Goal: Register for event/course

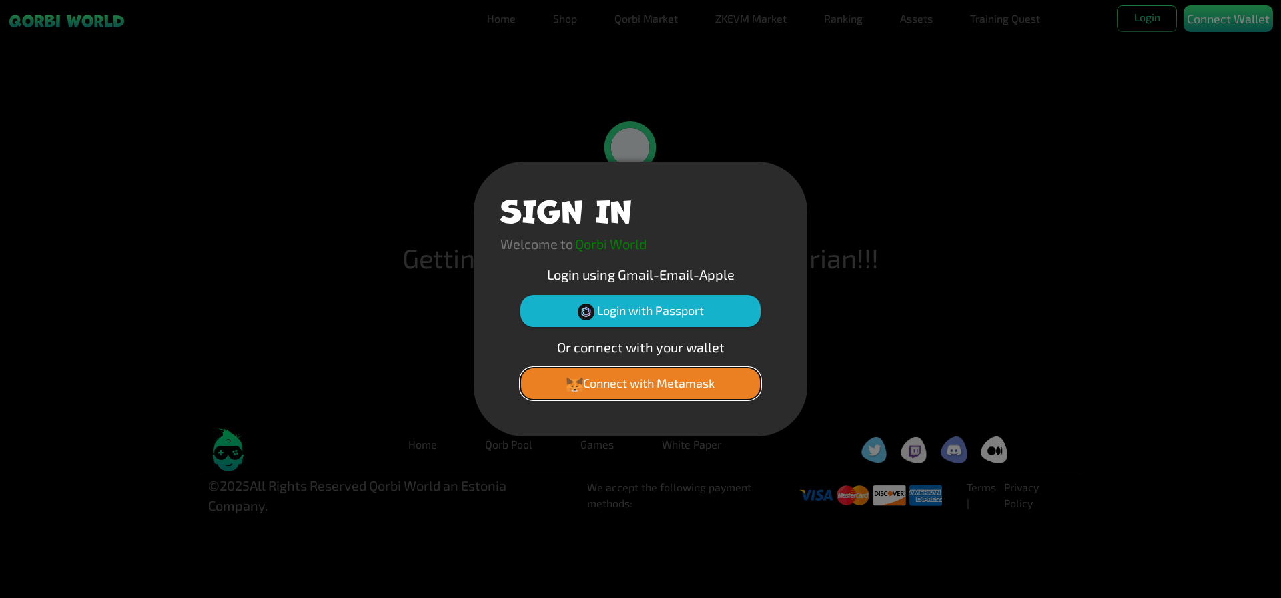
click at [677, 383] on button "Connect with Metamask" at bounding box center [641, 384] width 240 height 32
click at [663, 377] on button "Connect with Metamask" at bounding box center [641, 384] width 240 height 32
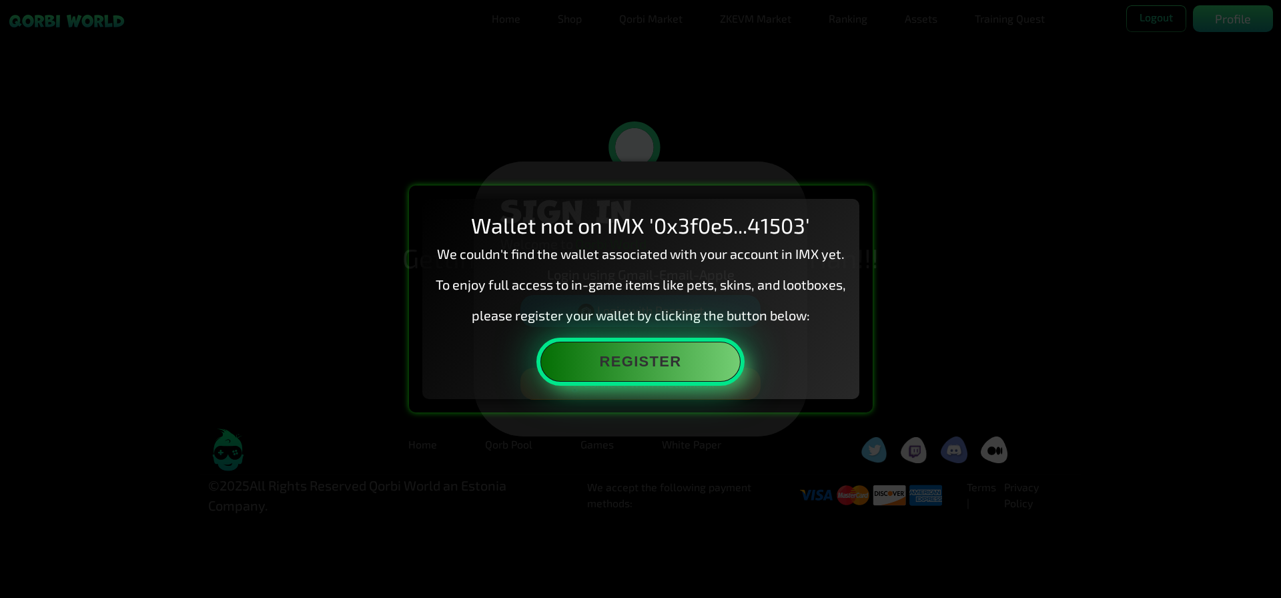
click at [635, 365] on button "Register" at bounding box center [641, 362] width 200 height 40
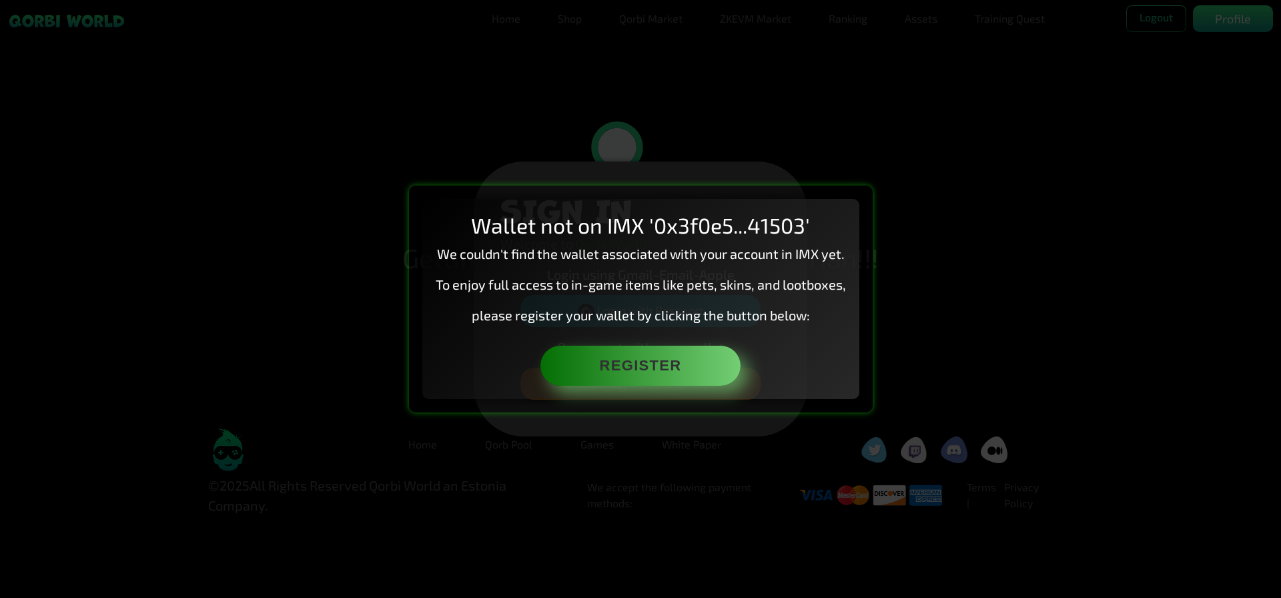
click at [567, 46] on div "Wallet not on IMX '0x3f0e5...41503' We couldn't find the wallet associated with…" at bounding box center [640, 299] width 1281 height 598
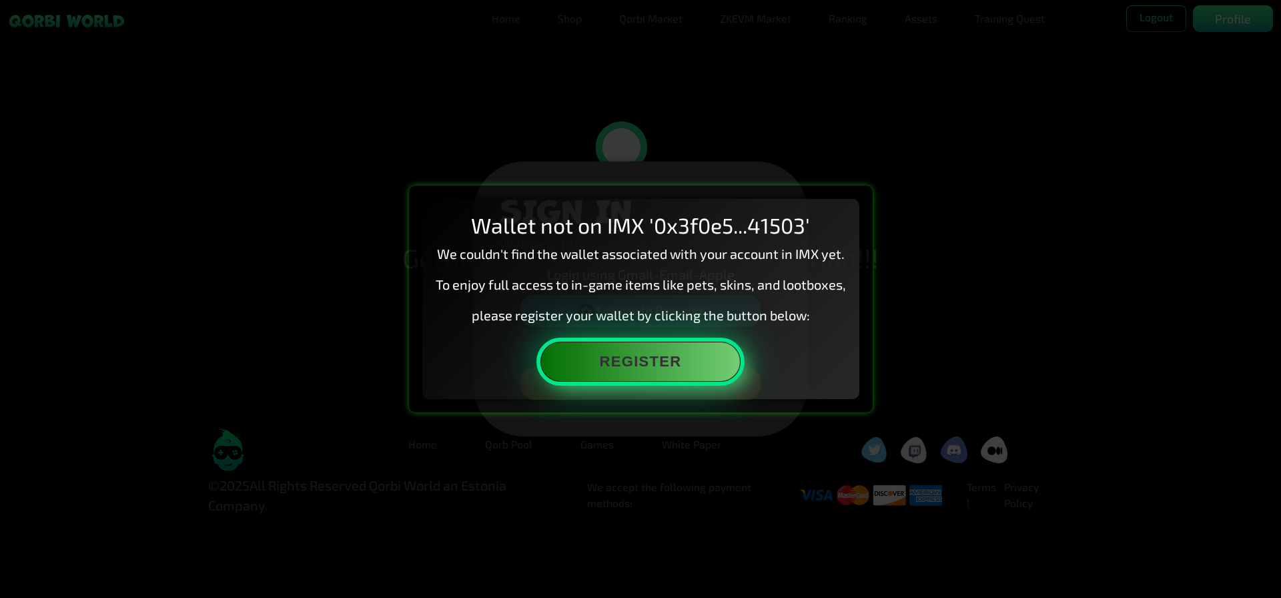
click at [659, 366] on button "Register" at bounding box center [641, 362] width 200 height 40
click at [625, 374] on button "Register" at bounding box center [641, 362] width 200 height 40
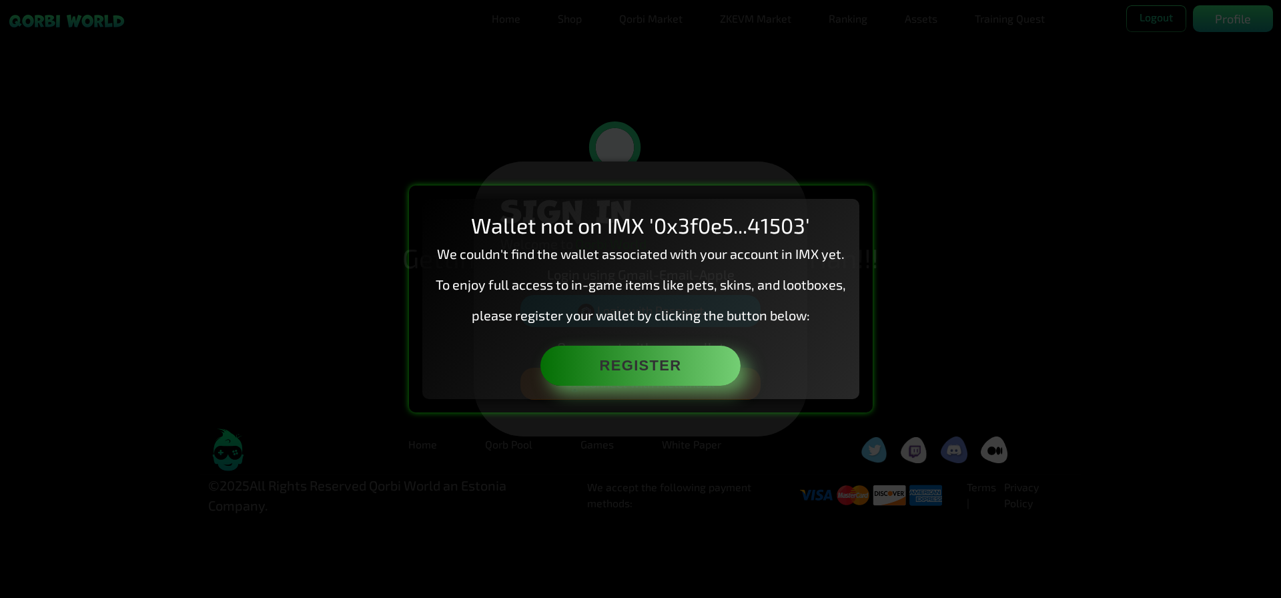
click at [464, 73] on div "Wallet not on IMX '0x3f0e5...41503' We couldn't find the wallet associated with…" at bounding box center [640, 299] width 1281 height 598
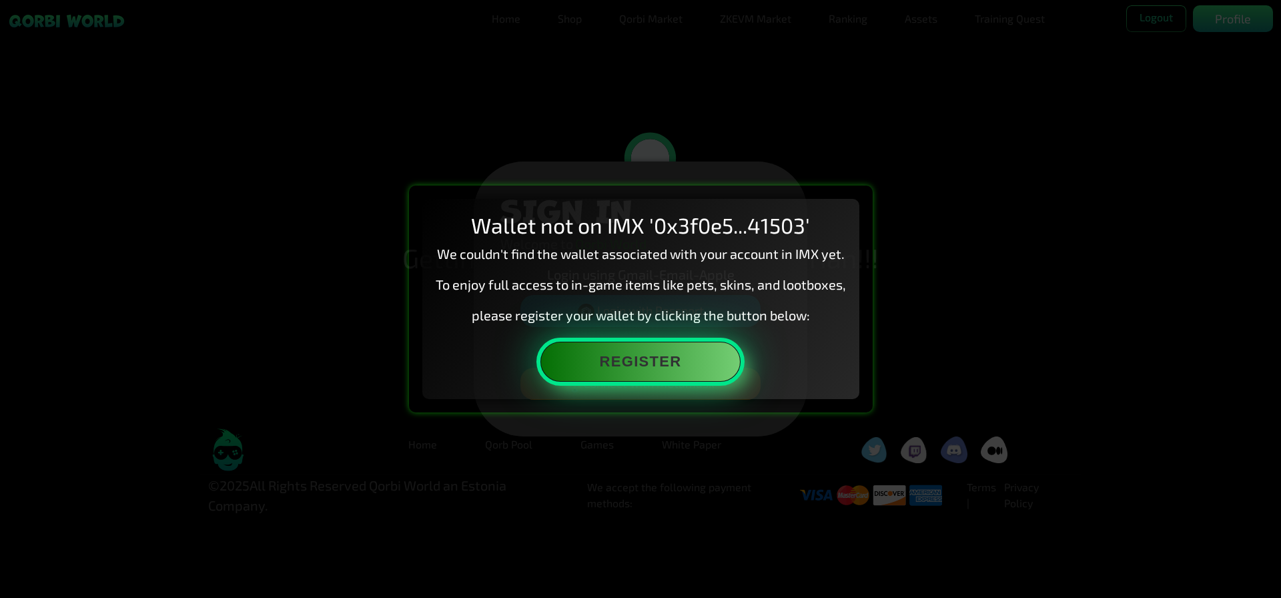
click at [678, 362] on button "Register" at bounding box center [641, 362] width 200 height 40
click at [685, 366] on button "Register" at bounding box center [641, 362] width 200 height 40
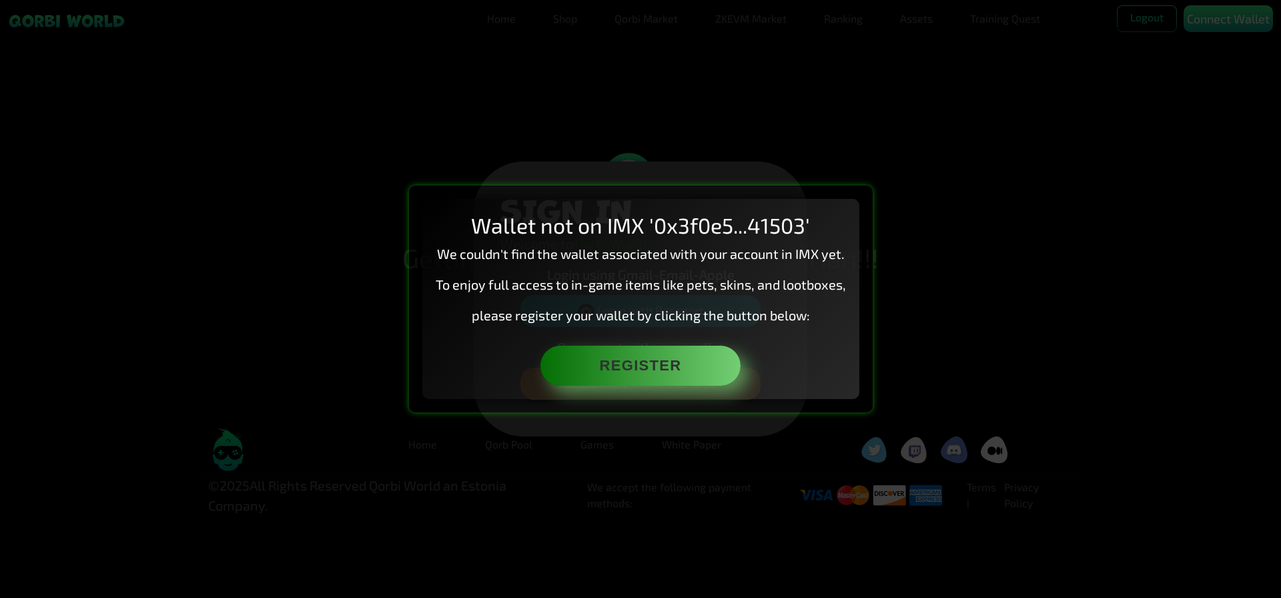
click at [1281, 208] on div "Wallet not on IMX '0x3f0e5...41503' We couldn't find the wallet associated with…" at bounding box center [640, 299] width 1281 height 598
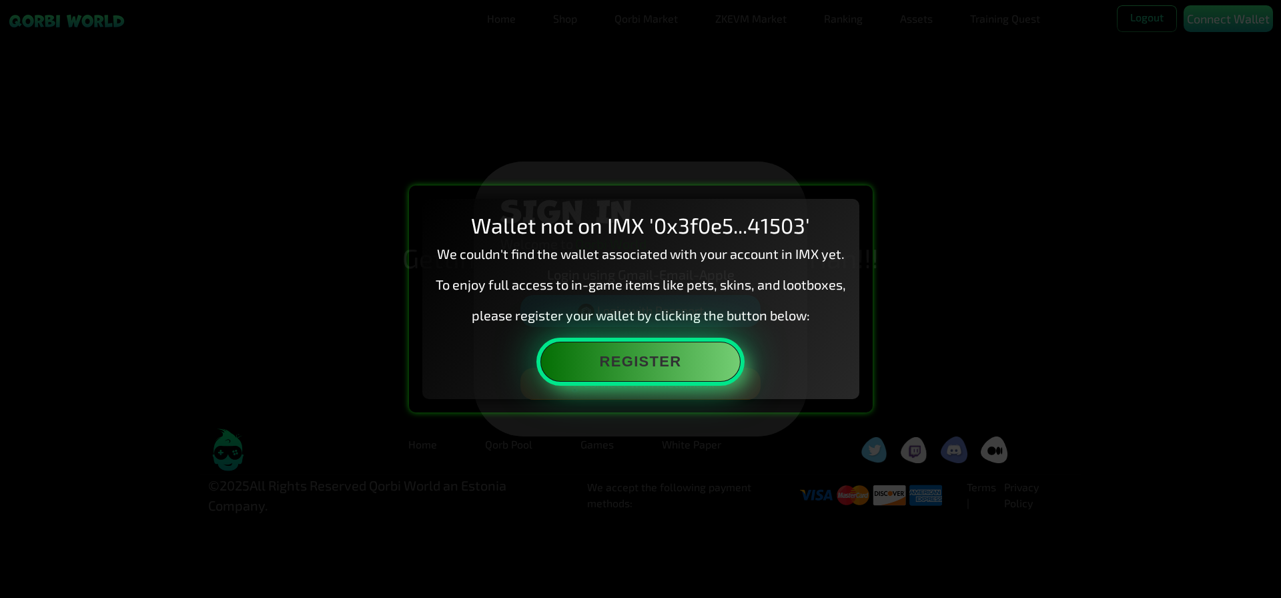
click at [681, 363] on button "Register" at bounding box center [641, 362] width 200 height 40
click at [649, 368] on button "Register" at bounding box center [641, 362] width 200 height 40
click at [667, 377] on button "Register" at bounding box center [641, 362] width 200 height 40
click at [644, 358] on button "Register" at bounding box center [641, 362] width 200 height 40
click at [636, 371] on button "Register" at bounding box center [641, 362] width 200 height 40
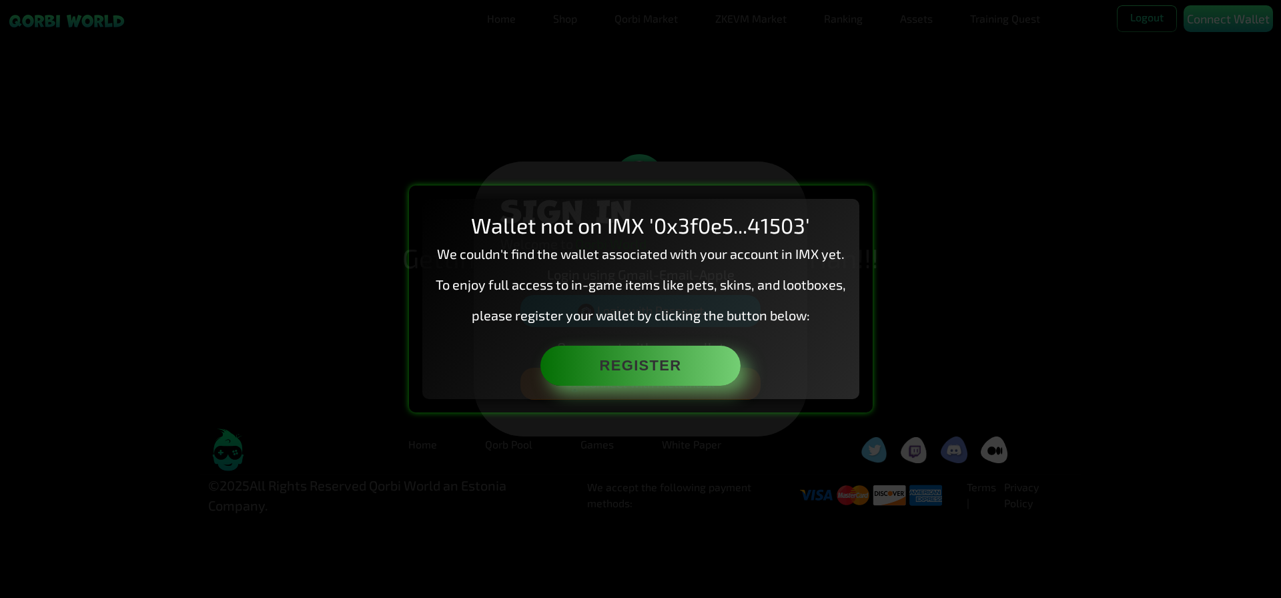
drag, startPoint x: 1124, startPoint y: 471, endPoint x: 1251, endPoint y: 288, distance: 222.9
click at [1125, 471] on div "Wallet not on IMX '0x3f0e5...41503' We couldn't find the wallet associated with…" at bounding box center [640, 299] width 1281 height 598
click at [1225, 25] on div "Wallet not on IMX '0x3f0e5...41503' We couldn't find the wallet associated with…" at bounding box center [640, 299] width 1281 height 598
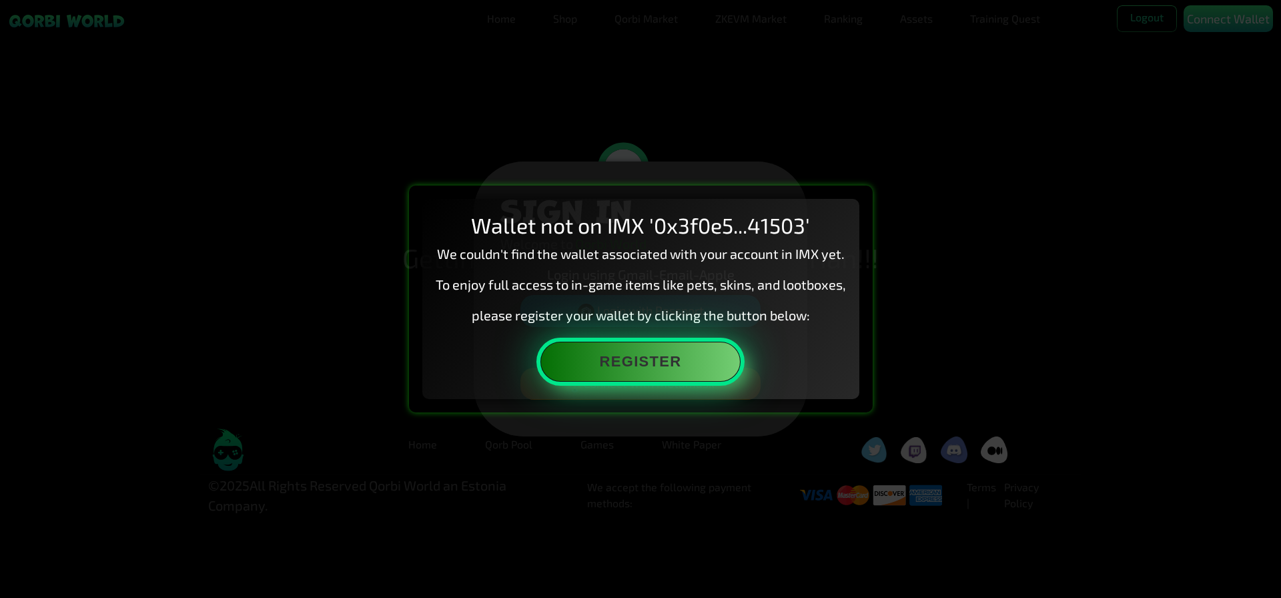
click at [688, 376] on button "Register" at bounding box center [641, 362] width 200 height 40
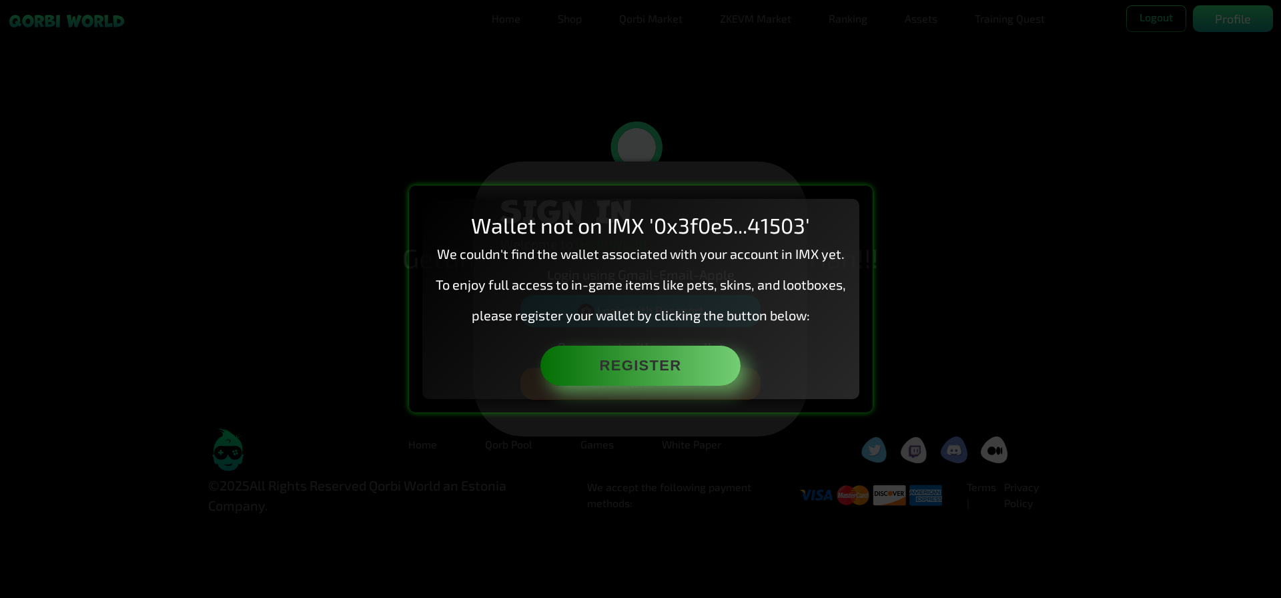
click at [1213, 210] on div "Wallet not on IMX '0x3f0e5...41503' We couldn't find the wallet associated with…" at bounding box center [640, 299] width 1281 height 598
click at [1223, 16] on div "Wallet not on IMX '0x3f0e5...41503' We couldn't find the wallet associated with…" at bounding box center [640, 299] width 1281 height 598
drag, startPoint x: 788, startPoint y: 160, endPoint x: 766, endPoint y: 164, distance: 21.7
drag, startPoint x: 766, startPoint y: 164, endPoint x: 546, endPoint y: 344, distance: 284.2
click at [538, 322] on div "Wallet not on IMX '0x3f0e5...41503' We couldn't find the wallet associated with…" at bounding box center [641, 299] width 464 height 226
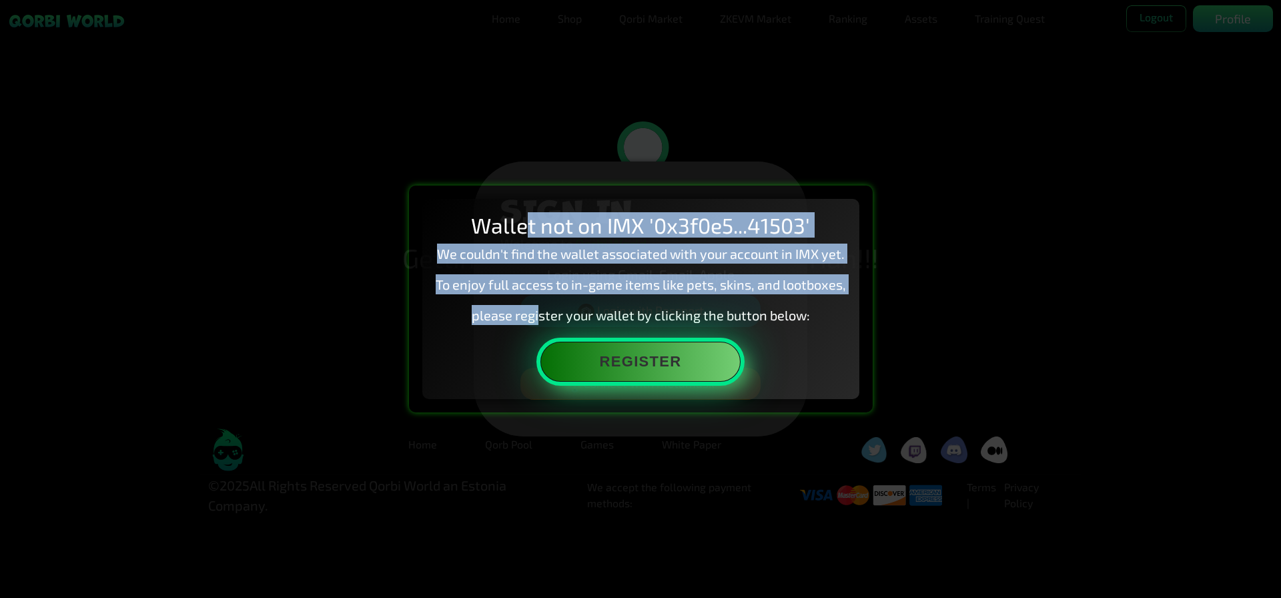
click at [661, 361] on button "Register" at bounding box center [641, 362] width 200 height 40
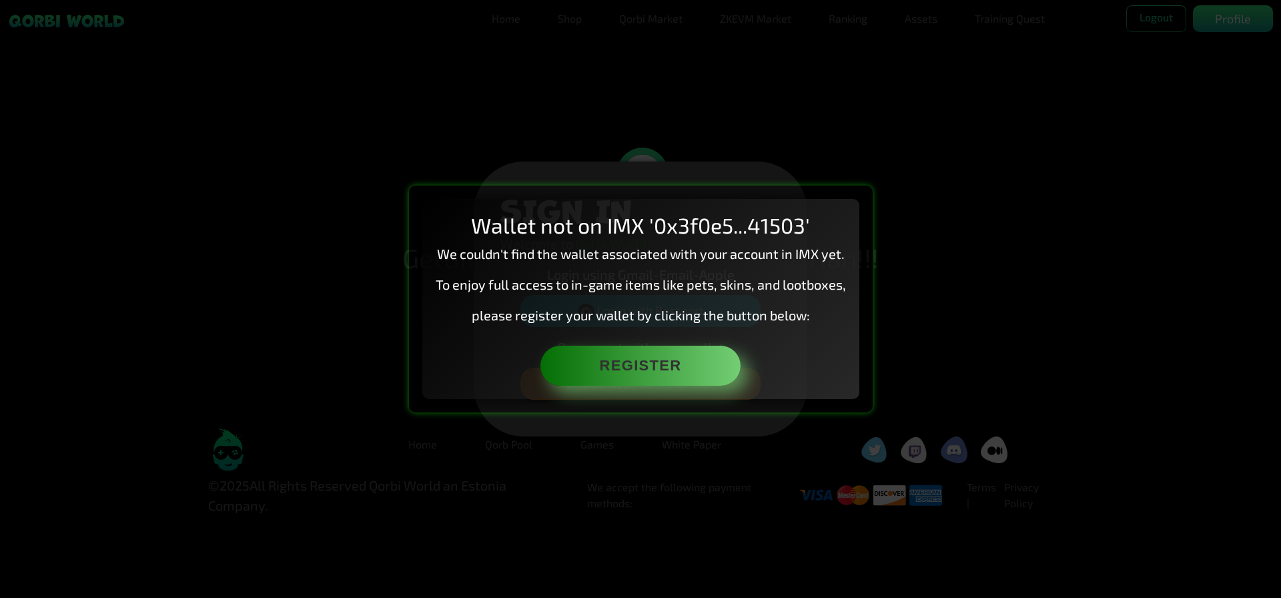
click at [1066, 315] on div "Wallet not on IMX '0x3f0e5...41503' We couldn't find the wallet associated with…" at bounding box center [640, 299] width 1281 height 598
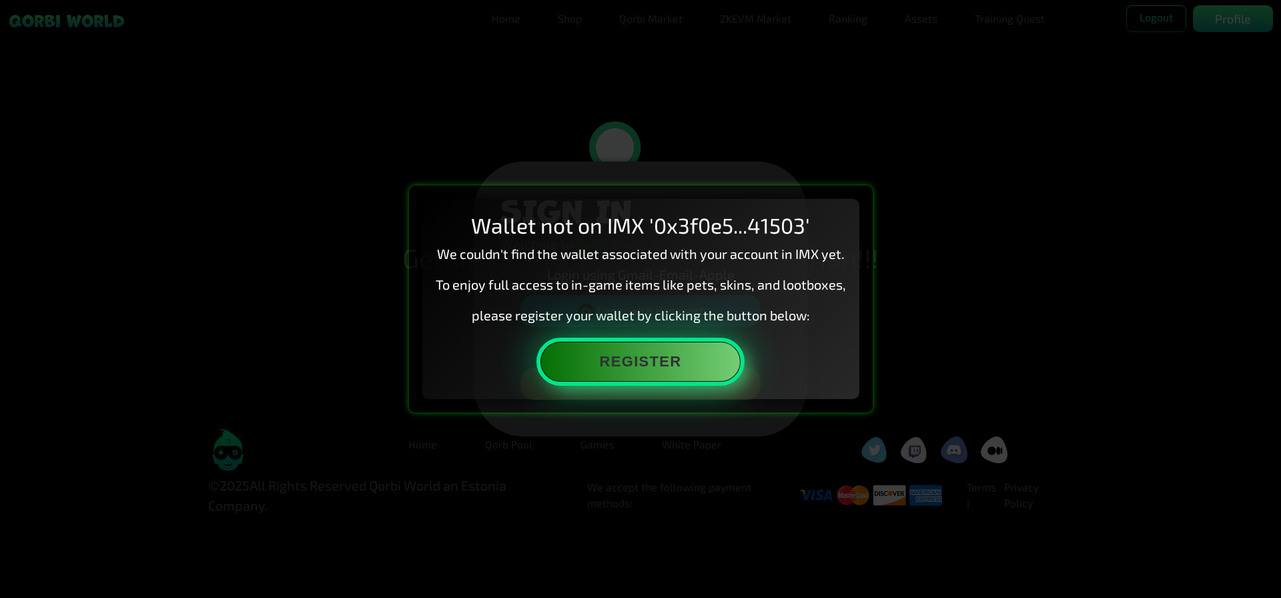
click at [637, 363] on button "Register" at bounding box center [641, 362] width 200 height 40
click at [660, 358] on button "Register" at bounding box center [641, 362] width 200 height 40
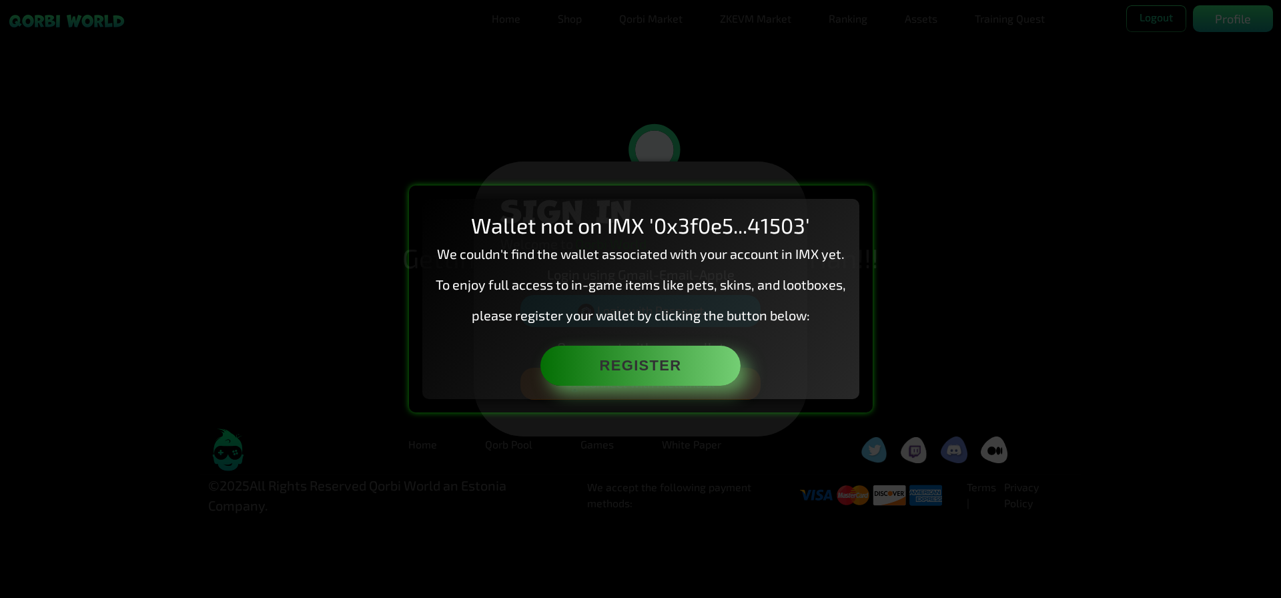
drag, startPoint x: 632, startPoint y: 105, endPoint x: 463, endPoint y: 15, distance: 192.0
click at [631, 104] on div "Wallet not on IMX '0x3f0e5...41503' We couldn't find the wallet associated with…" at bounding box center [640, 299] width 1281 height 598
click at [1248, 27] on div "Wallet not on IMX '0x3f0e5...41503' We couldn't find the wallet associated with…" at bounding box center [640, 299] width 1281 height 598
drag, startPoint x: 836, startPoint y: 117, endPoint x: 607, endPoint y: 73, distance: 232.3
click at [822, 119] on div "Wallet not on IMX '0x3f0e5...41503' We couldn't find the wallet associated with…" at bounding box center [640, 299] width 1281 height 598
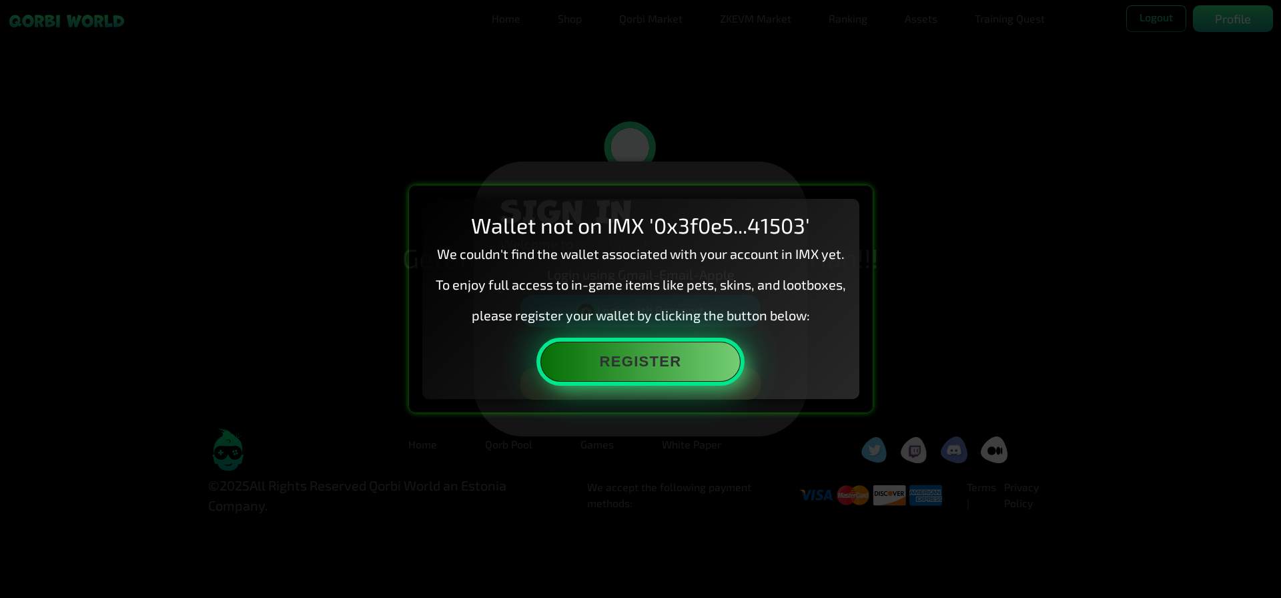
click at [620, 375] on button "Register" at bounding box center [641, 362] width 200 height 40
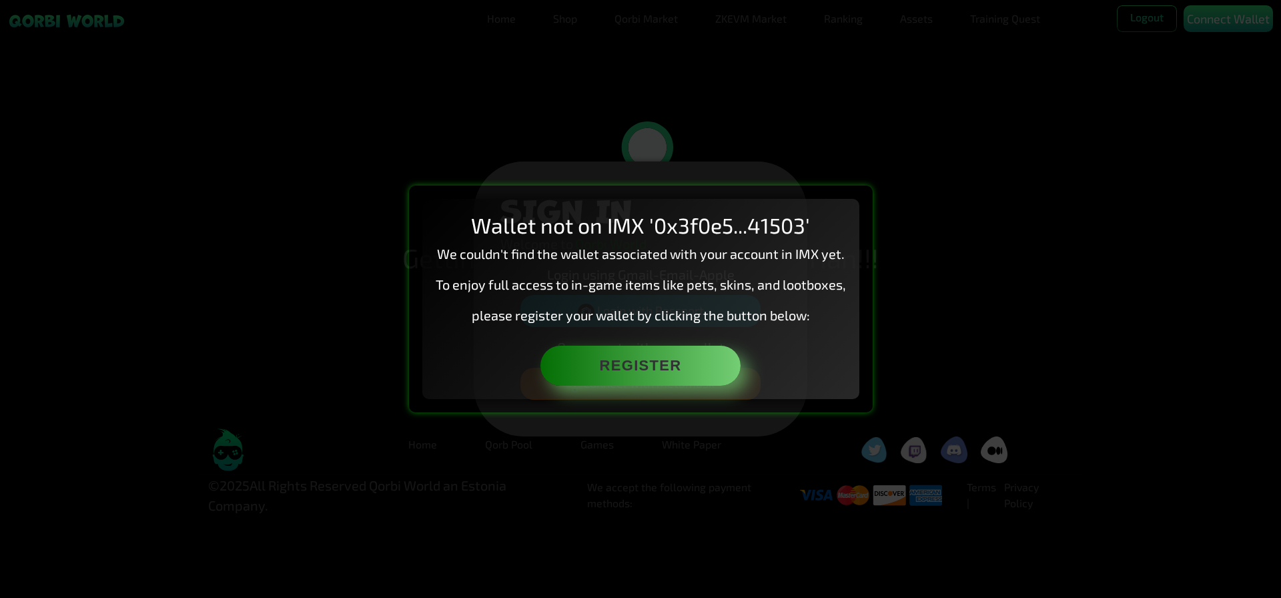
click at [1146, 387] on div "Wallet not on IMX '0x3f0e5...41503' We couldn't find the wallet associated with…" at bounding box center [640, 299] width 1281 height 598
click at [1133, 354] on div "Wallet not on IMX '0x3f0e5...41503' We couldn't find the wallet associated with…" at bounding box center [640, 299] width 1281 height 598
drag, startPoint x: 1018, startPoint y: 182, endPoint x: 535, endPoint y: 67, distance: 497.2
click at [965, 160] on div "Wallet not on IMX '0x3f0e5...41503' We couldn't find the wallet associated with…" at bounding box center [640, 299] width 1281 height 598
drag, startPoint x: 535, startPoint y: 67, endPoint x: 384, endPoint y: 105, distance: 154.9
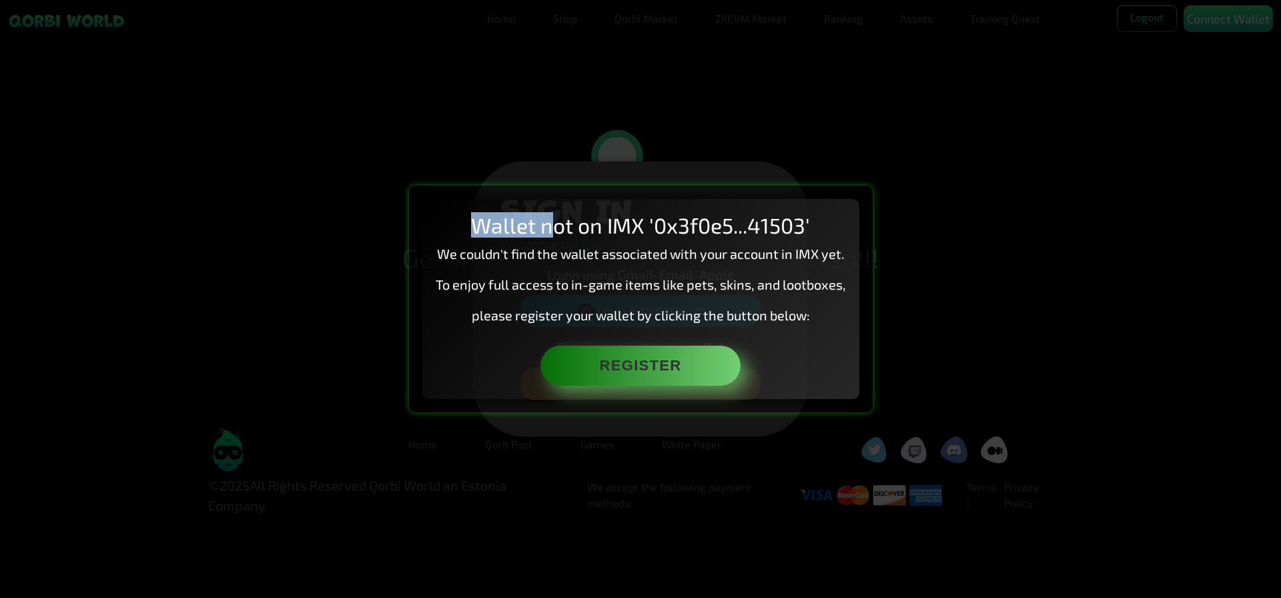
click at [446, 160] on div "Wallet not on IMX '0x3f0e5...41503' We couldn't find the wallet associated with…" at bounding box center [640, 299] width 1281 height 598
click at [334, 250] on div "Wallet not on IMX '0x3f0e5...41503' We couldn't find the wallet associated with…" at bounding box center [640, 299] width 1281 height 598
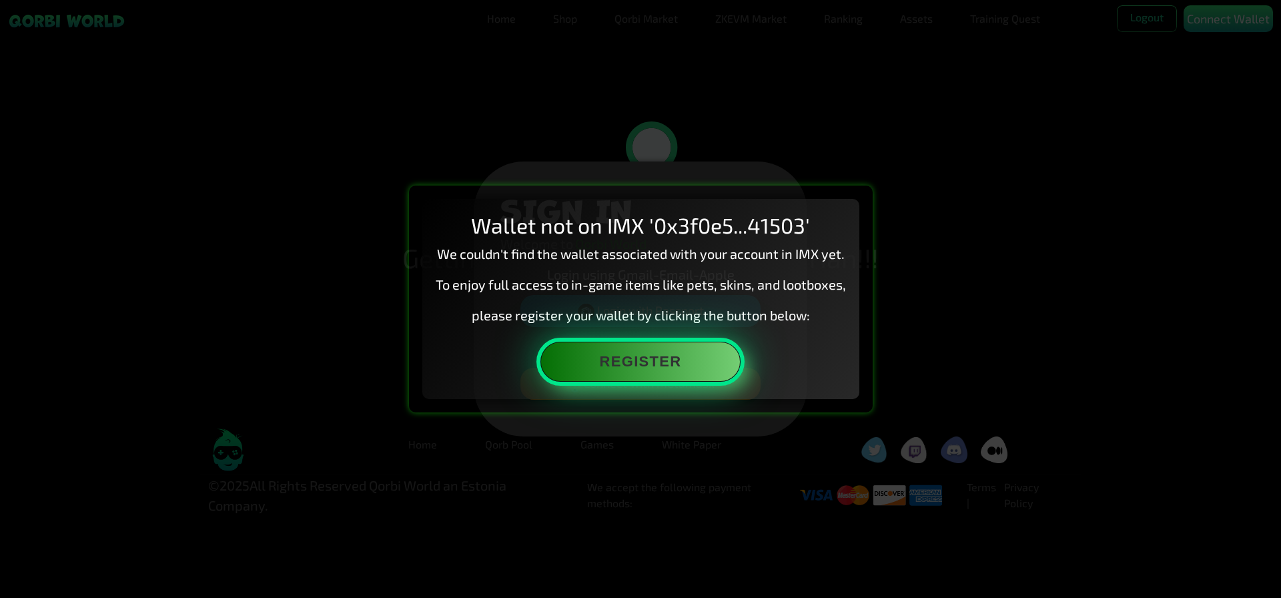
drag, startPoint x: 689, startPoint y: 353, endPoint x: 697, endPoint y: 393, distance: 40.8
click at [688, 354] on button "Register" at bounding box center [641, 362] width 200 height 40
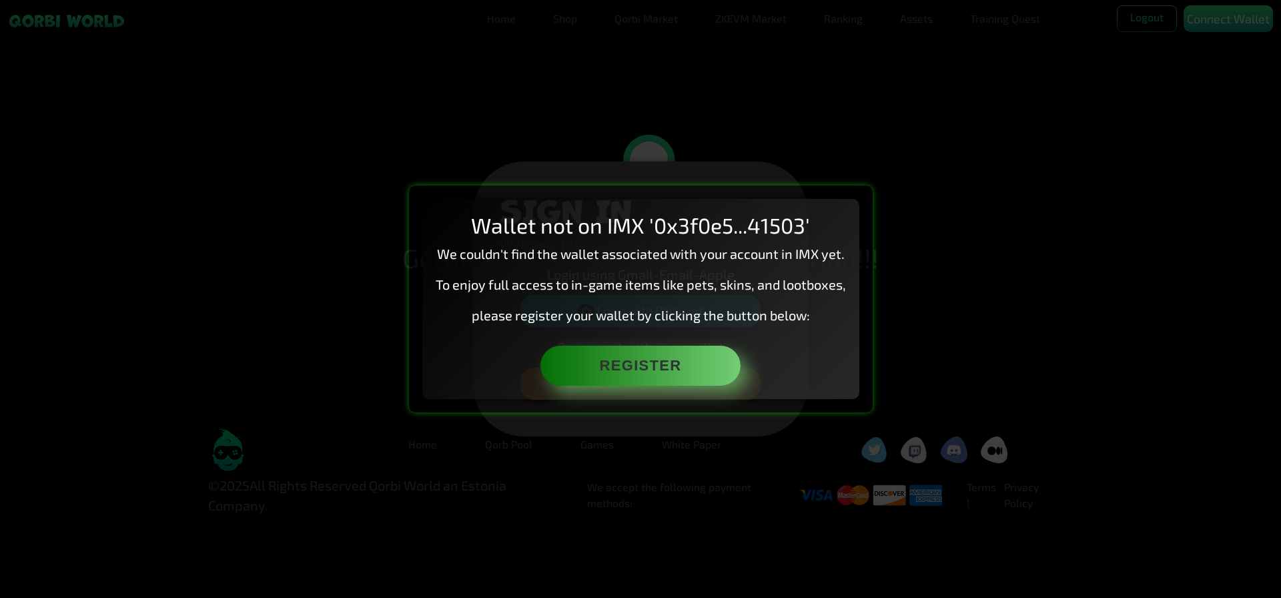
click at [1230, 227] on div "Wallet not on IMX '0x3f0e5...41503' We couldn't find the wallet associated with…" at bounding box center [640, 299] width 1281 height 598
click at [1205, 15] on div "Wallet not on IMX '0x3f0e5...41503' We couldn't find the wallet associated with…" at bounding box center [640, 299] width 1281 height 598
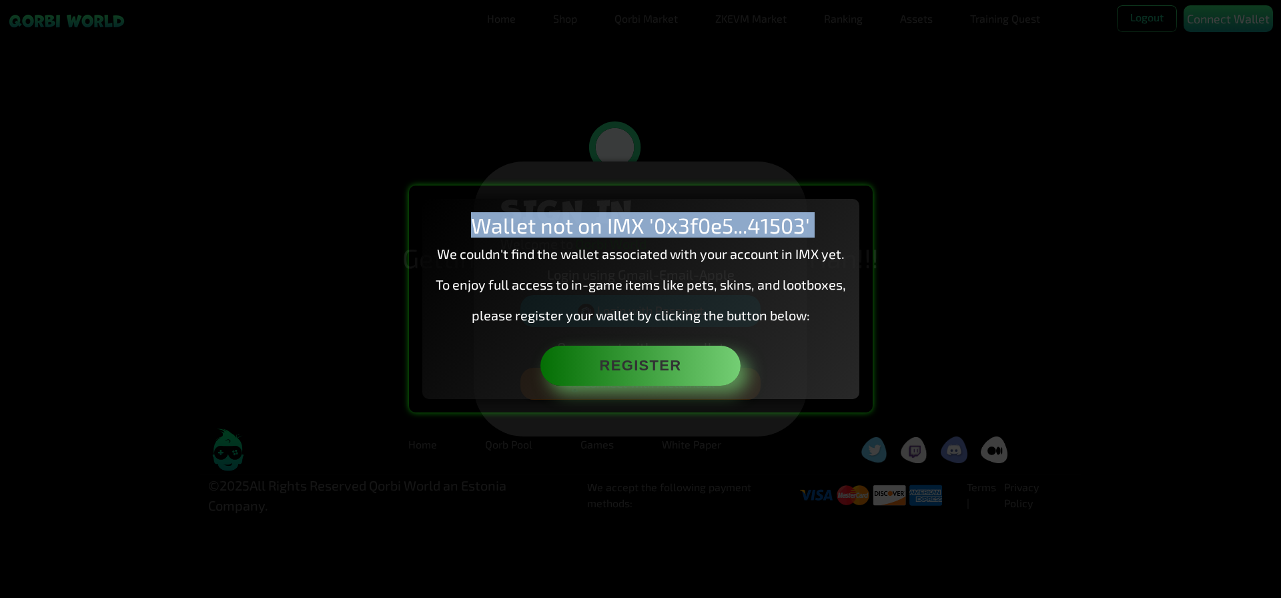
drag, startPoint x: 1205, startPoint y: 15, endPoint x: 1184, endPoint y: 21, distance: 22.2
click at [1193, 19] on div "Wallet not on IMX '0x3f0e5...41503' We couldn't find the wallet associated with…" at bounding box center [640, 299] width 1281 height 598
click at [1257, 23] on div "Wallet not on IMX '0x3f0e5...41503' We couldn't find the wallet associated with…" at bounding box center [640, 299] width 1281 height 598
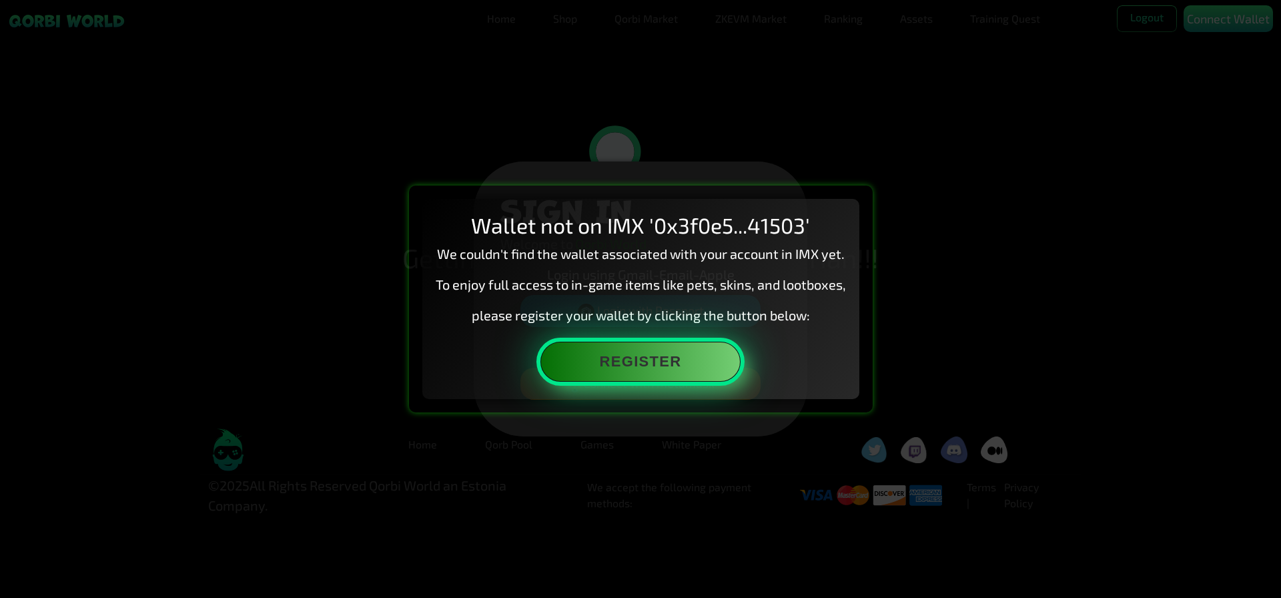
click at [705, 368] on button "Register" at bounding box center [641, 362] width 200 height 40
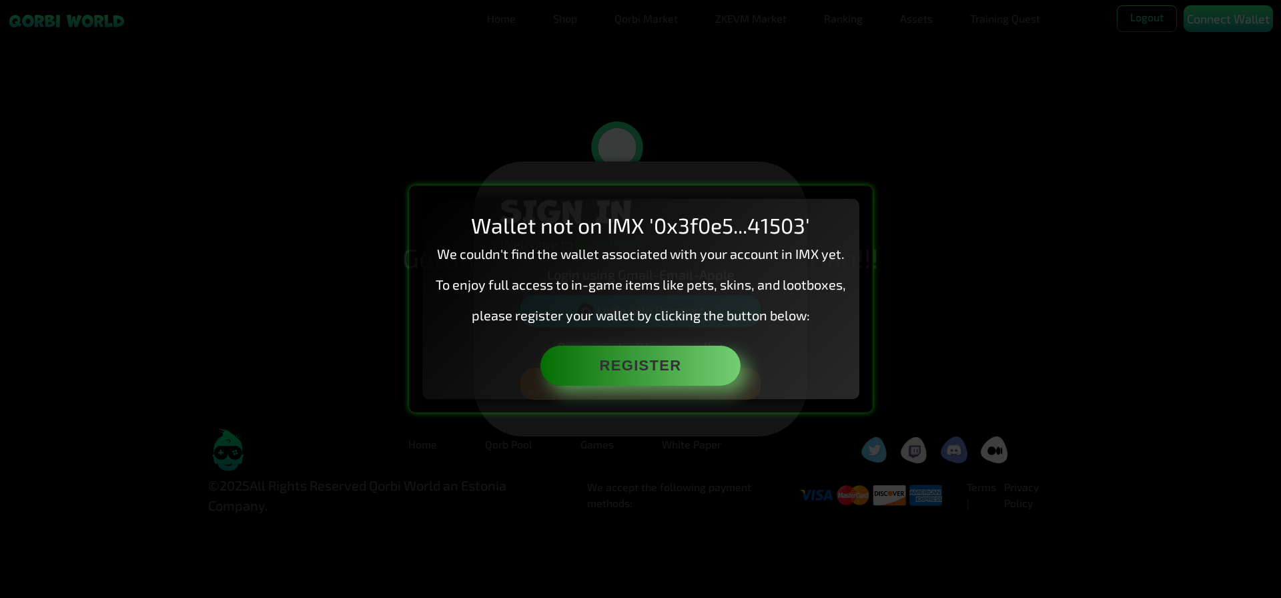
click at [1101, 469] on div "Wallet not on IMX '0x3f0e5...41503' We couldn't find the wallet associated with…" at bounding box center [640, 299] width 1281 height 598
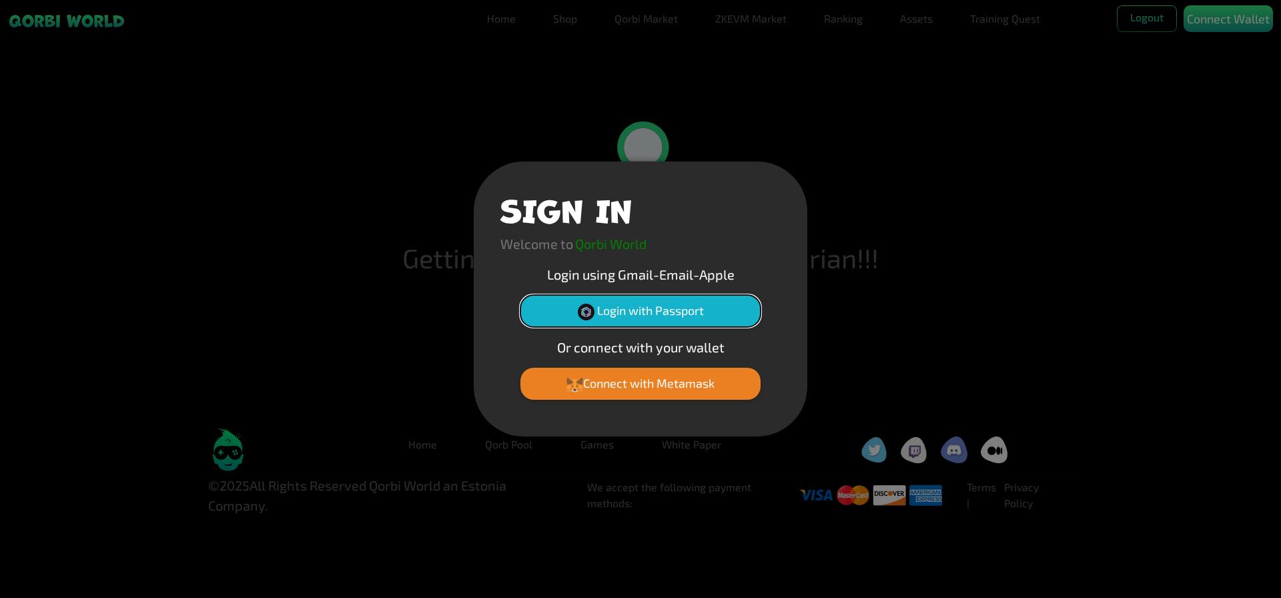
click at [699, 316] on button "Login with Passport" at bounding box center [641, 311] width 240 height 32
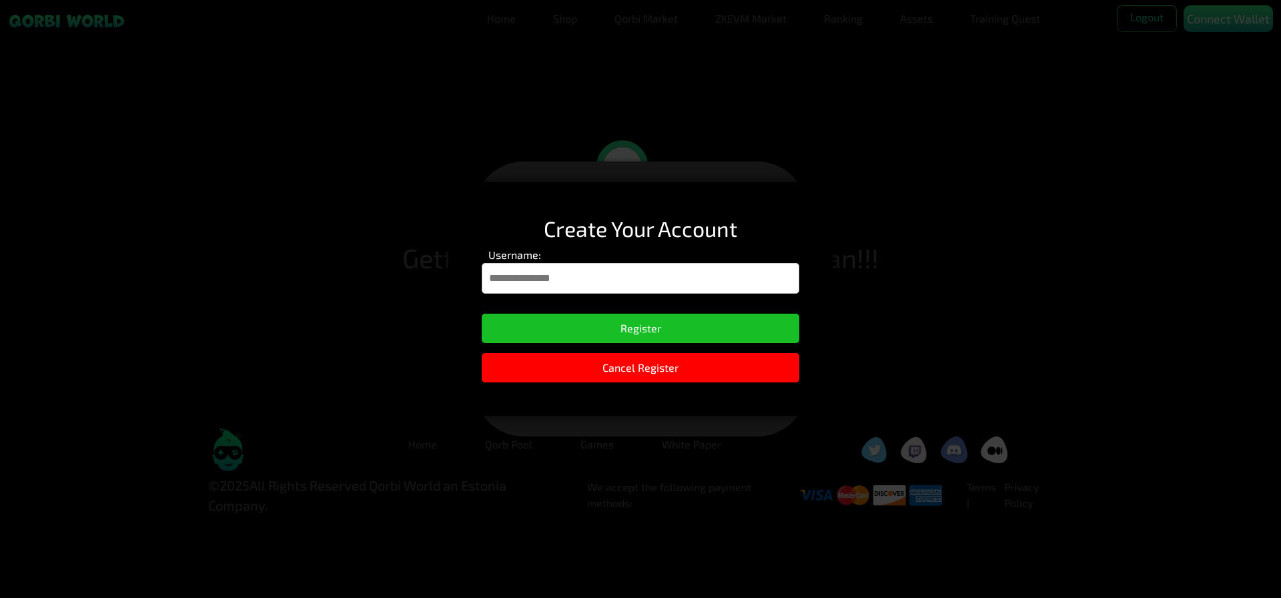
click at [627, 271] on input "Username:" at bounding box center [641, 278] width 318 height 31
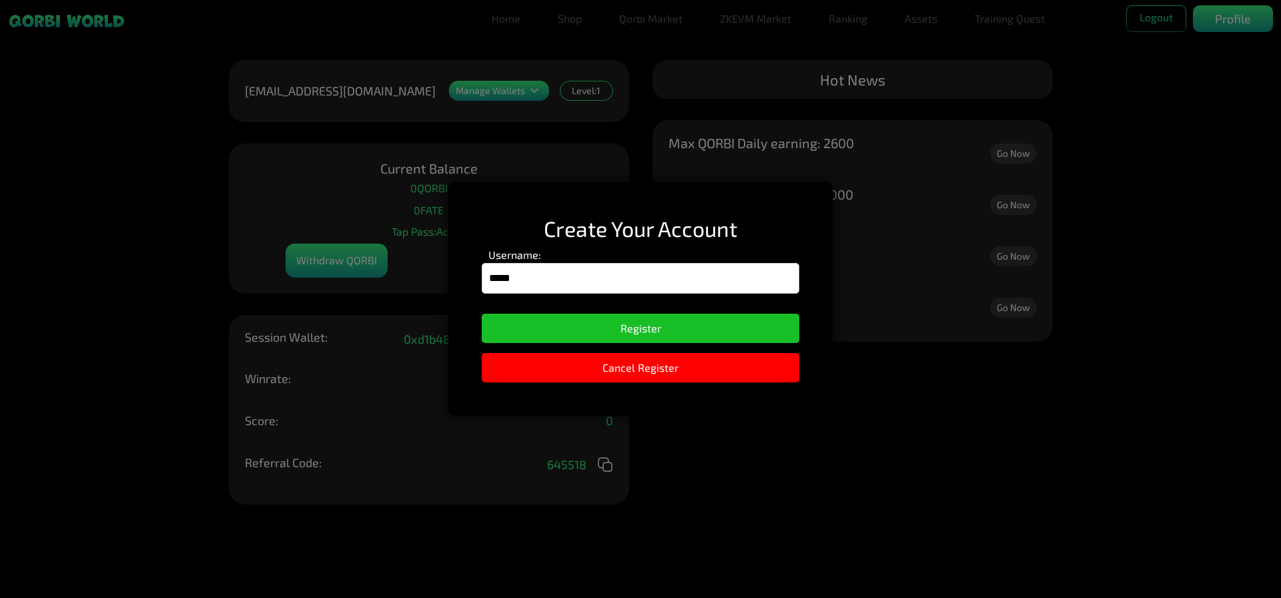
click at [503, 278] on input "*****" at bounding box center [641, 278] width 318 height 31
click at [782, 224] on h2 "Create Your Account" at bounding box center [641, 228] width 318 height 25
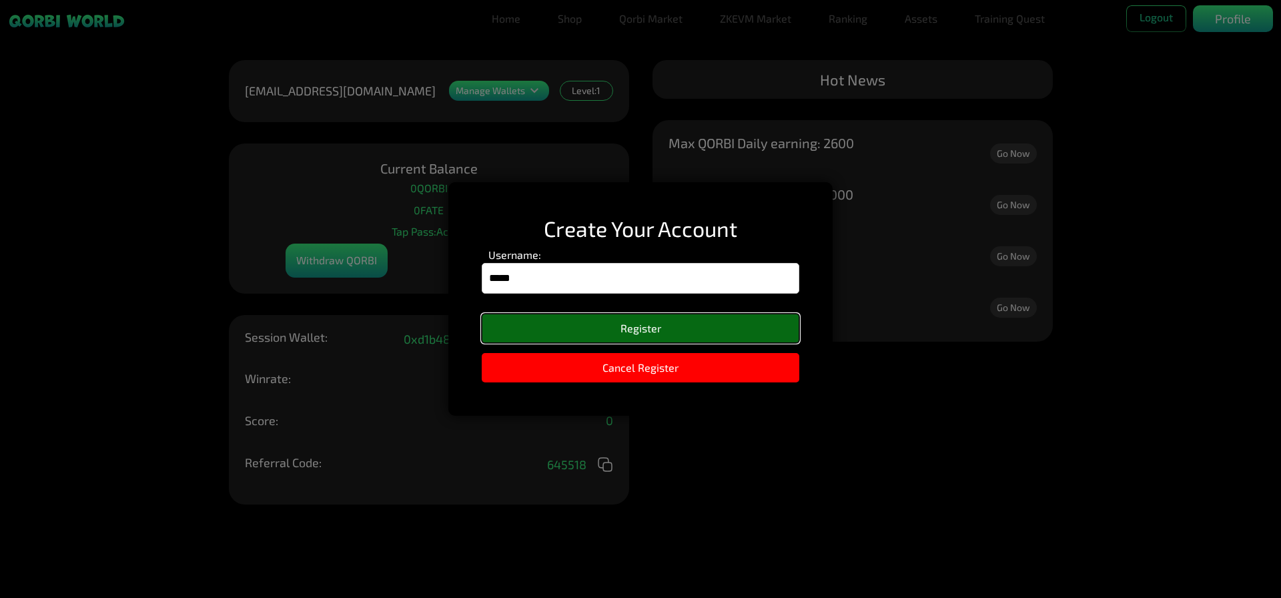
click at [699, 326] on button "Register" at bounding box center [641, 328] width 318 height 29
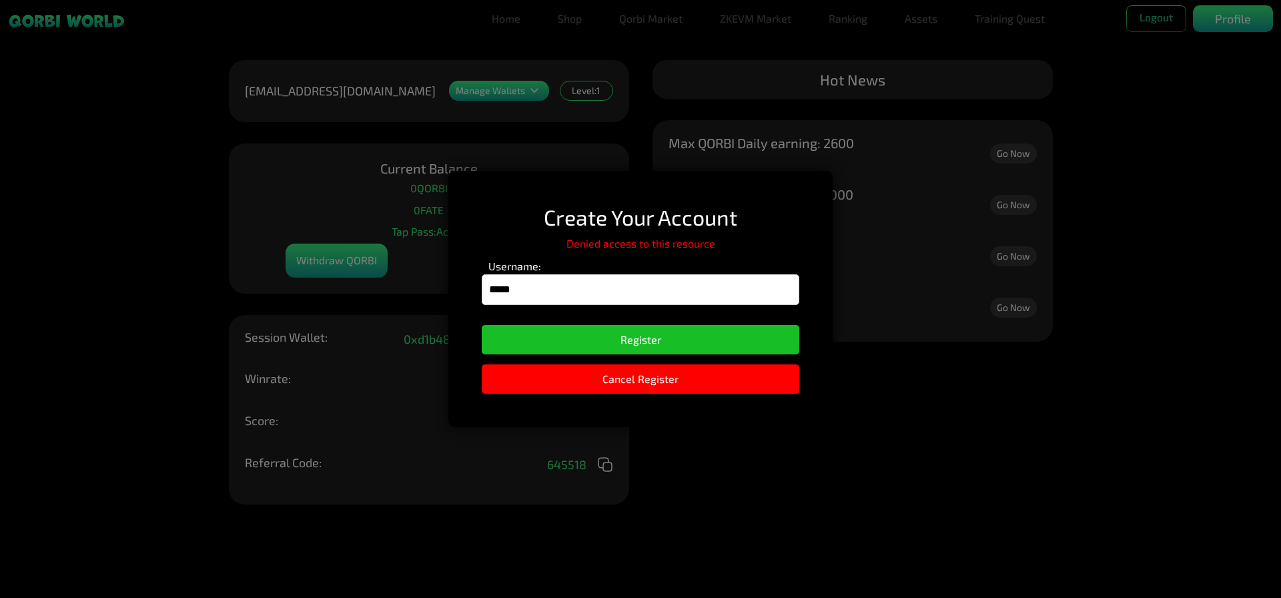
click at [500, 292] on input "*****" at bounding box center [641, 289] width 318 height 31
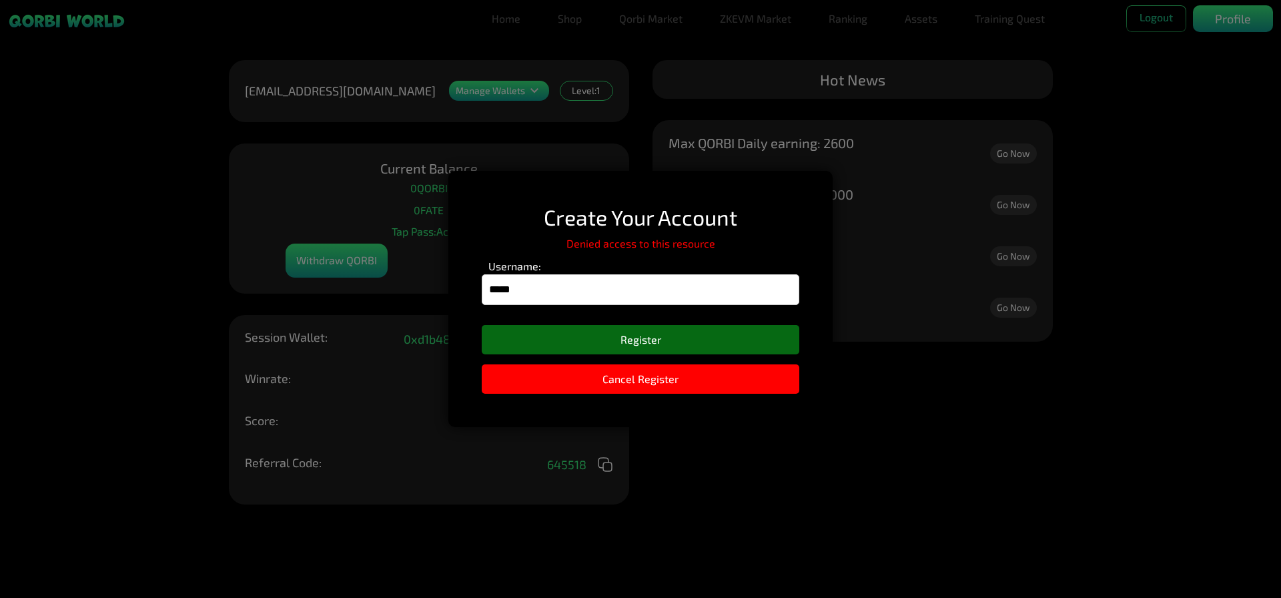
type input "*****"
click at [704, 335] on button "Register" at bounding box center [641, 339] width 318 height 29
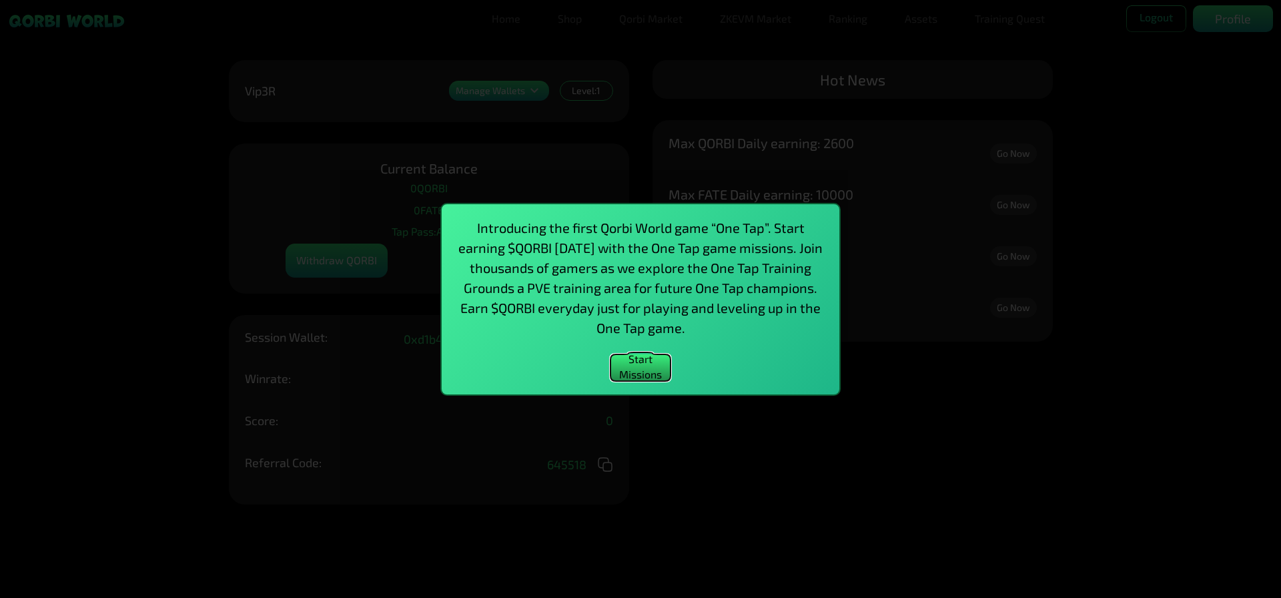
click at [640, 375] on button "Start Missions" at bounding box center [641, 367] width 60 height 27
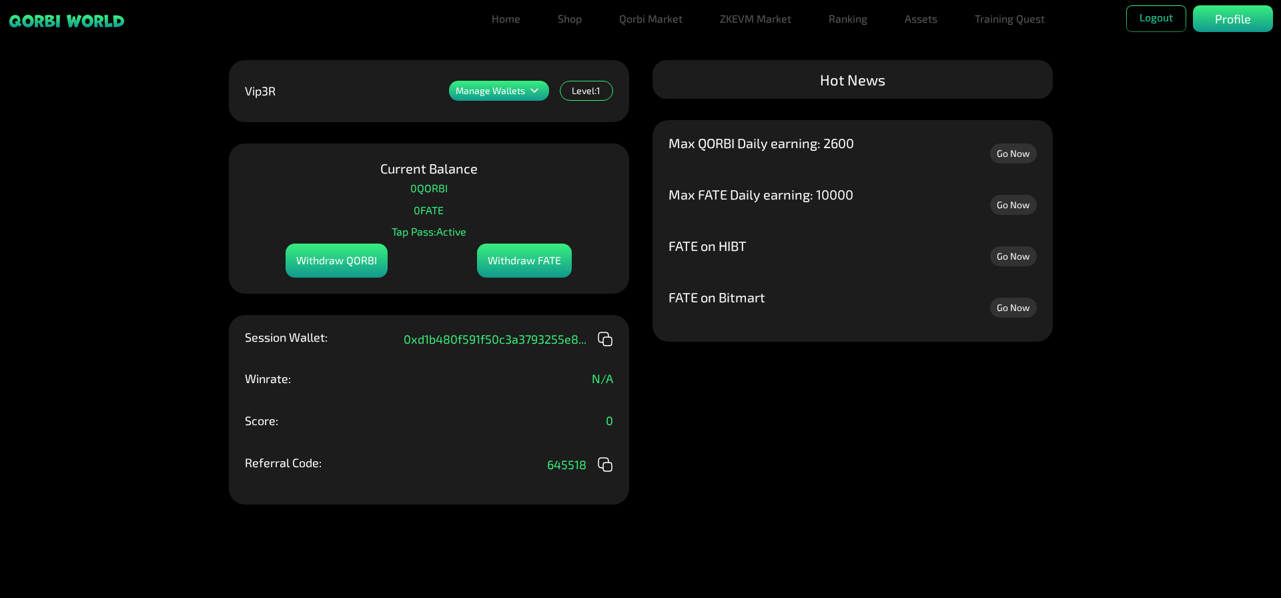
click at [523, 89] on p "Manage Wallets" at bounding box center [490, 90] width 69 height 9
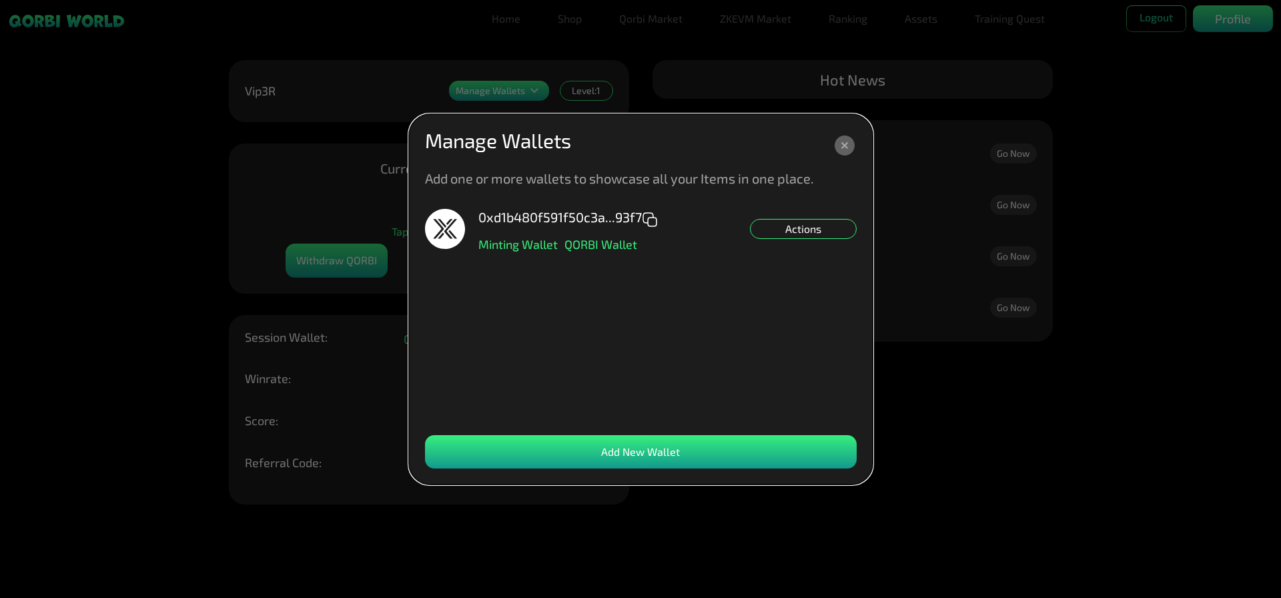
click at [689, 453] on div "Add New Wallet" at bounding box center [641, 451] width 432 height 33
click at [635, 444] on div "Add New Wallet" at bounding box center [641, 451] width 432 height 33
click at [710, 298] on div "0xd1b480f591f50c3a...93f7 Minting Wallet QORBI Wallet Actions" at bounding box center [641, 315] width 432 height 213
click at [513, 447] on div "Add New Wallet" at bounding box center [641, 451] width 432 height 33
drag, startPoint x: 739, startPoint y: 317, endPoint x: 765, endPoint y: 304, distance: 29.3
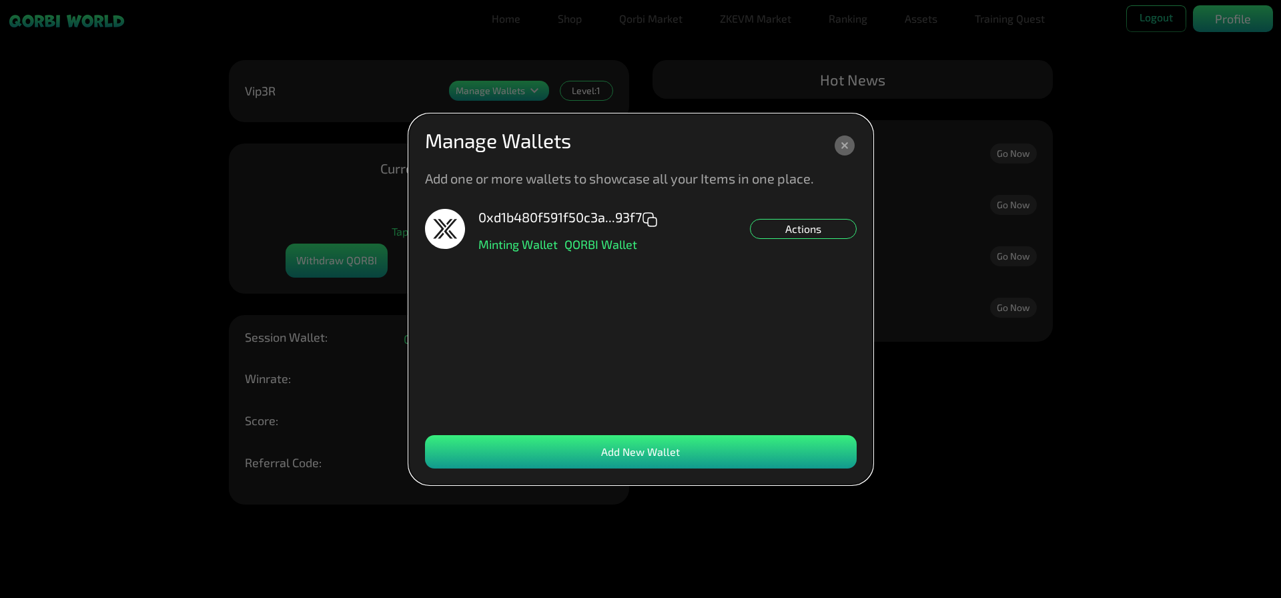
click at [740, 318] on div "0xd1b480f591f50c3a...93f7 Minting Wallet QORBI Wallet Actions" at bounding box center [641, 315] width 432 height 213
click at [873, 485] on dialog "Manage Wallets Add one or more wallets to showcase all your Items in one place.…" at bounding box center [641, 299] width 464 height 370
click at [814, 233] on div "Actions" at bounding box center [803, 229] width 107 height 20
click at [811, 369] on div "0xd1b480f591f50c3a...93f7 Minting Wallet QORBI Wallet Actions Set NFT Minting D…" at bounding box center [641, 315] width 432 height 213
click at [589, 451] on div "Add New Wallet" at bounding box center [641, 451] width 432 height 33
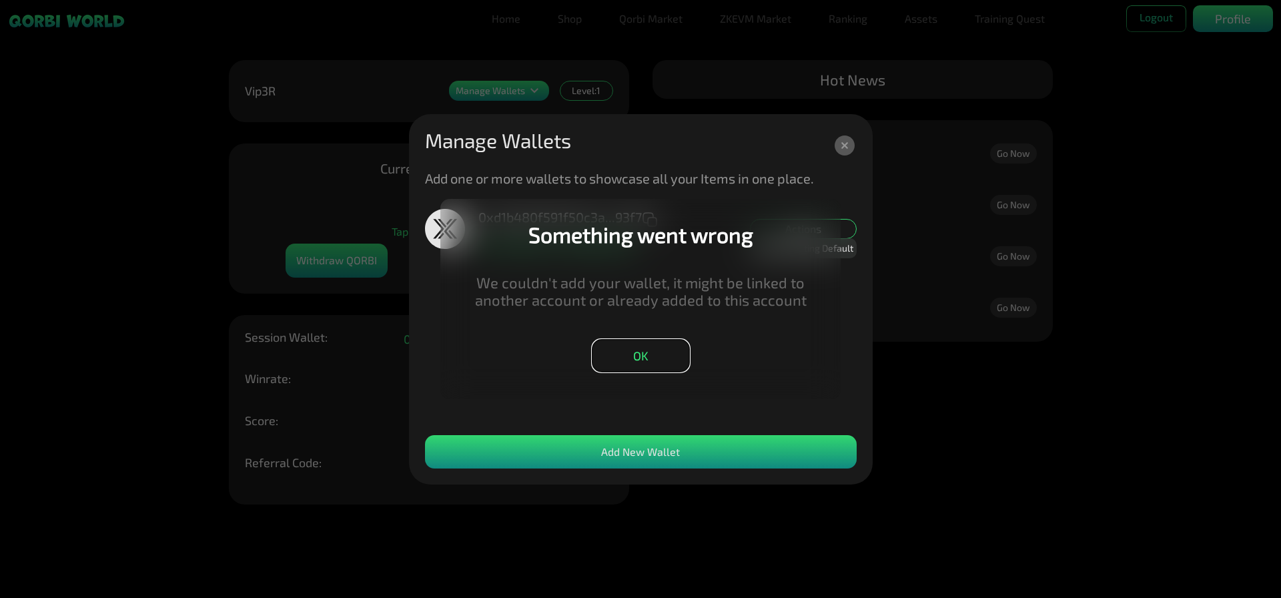
click at [667, 356] on button "OK" at bounding box center [641, 355] width 98 height 33
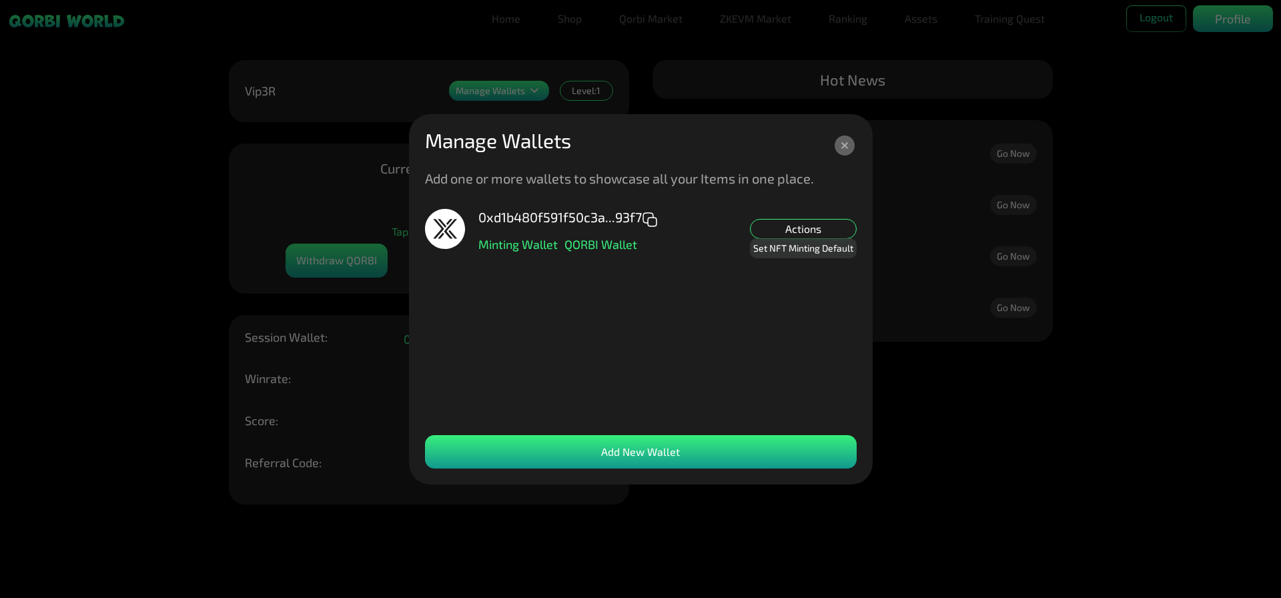
click at [742, 460] on div "Add New Wallet" at bounding box center [641, 451] width 432 height 33
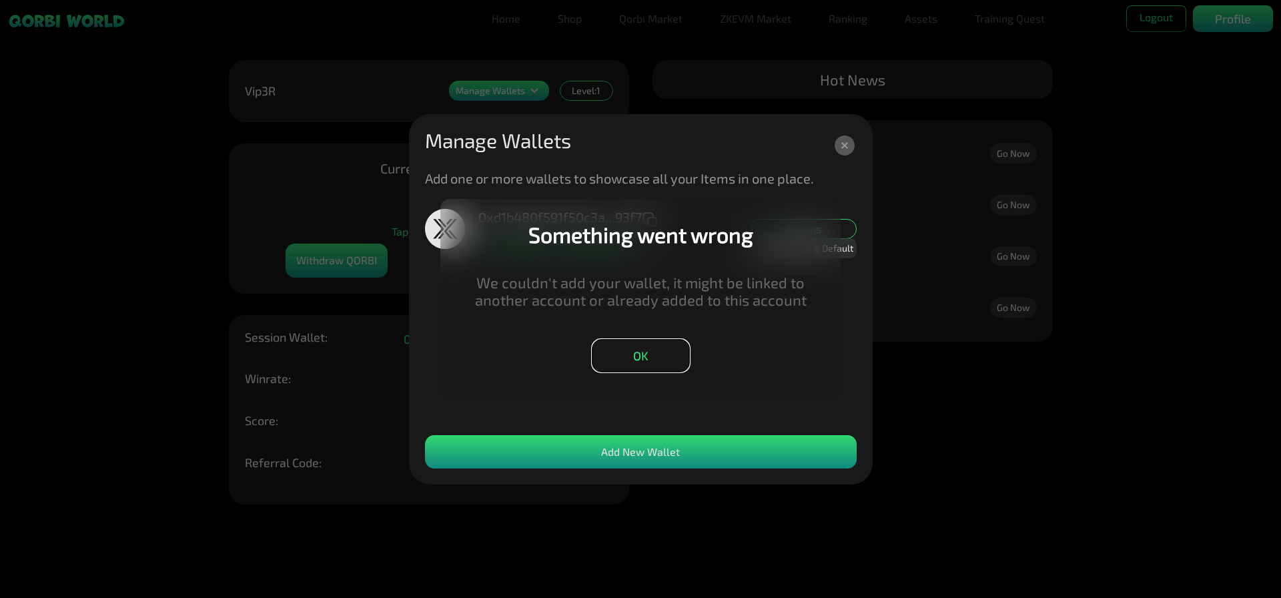
click at [665, 346] on button "OK" at bounding box center [641, 355] width 98 height 33
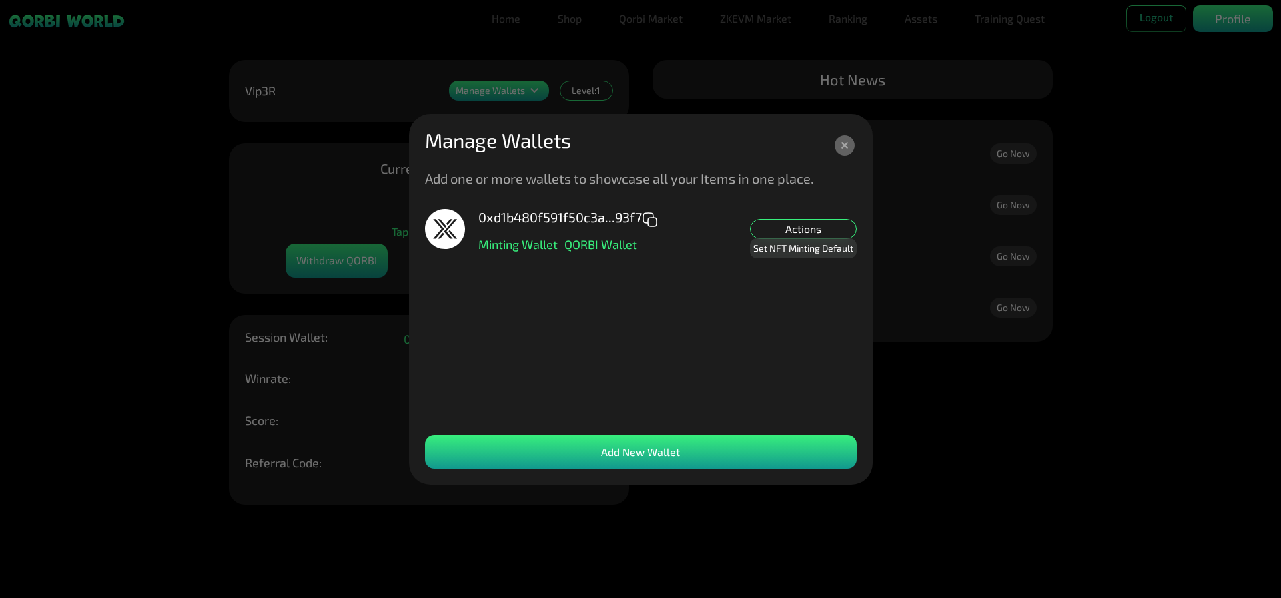
click at [717, 451] on div "Add New Wallet" at bounding box center [641, 451] width 432 height 33
drag, startPoint x: 786, startPoint y: 322, endPoint x: 792, endPoint y: 288, distance: 34.7
click at [786, 323] on div "0xd1b480f591f50c3a...93f7 Minting Wallet QORBI Wallet Actions Set NFT Minting D…" at bounding box center [641, 315] width 432 height 213
click at [842, 148] on icon at bounding box center [845, 145] width 7 height 7
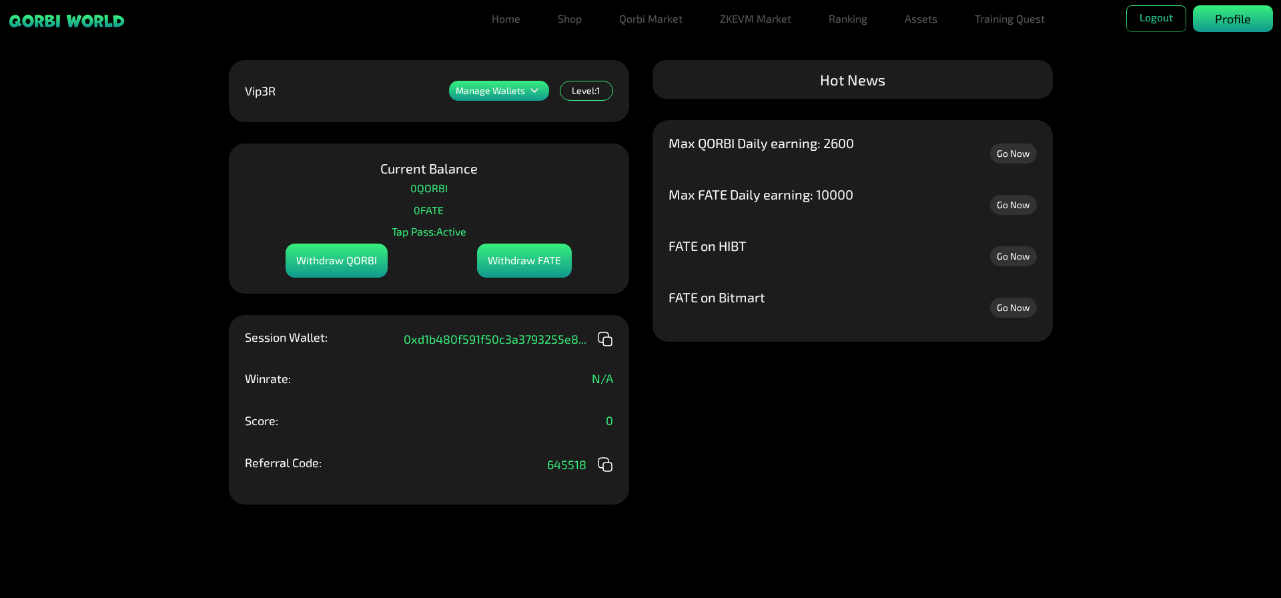
click at [1244, 20] on p "Profile" at bounding box center [1233, 19] width 36 height 18
click at [1260, 163] on div "Manage Wallets Add one or more wallets to showcase all your Items in one place.…" at bounding box center [640, 299] width 1281 height 598
click at [530, 91] on icon at bounding box center [535, 91] width 16 height 16
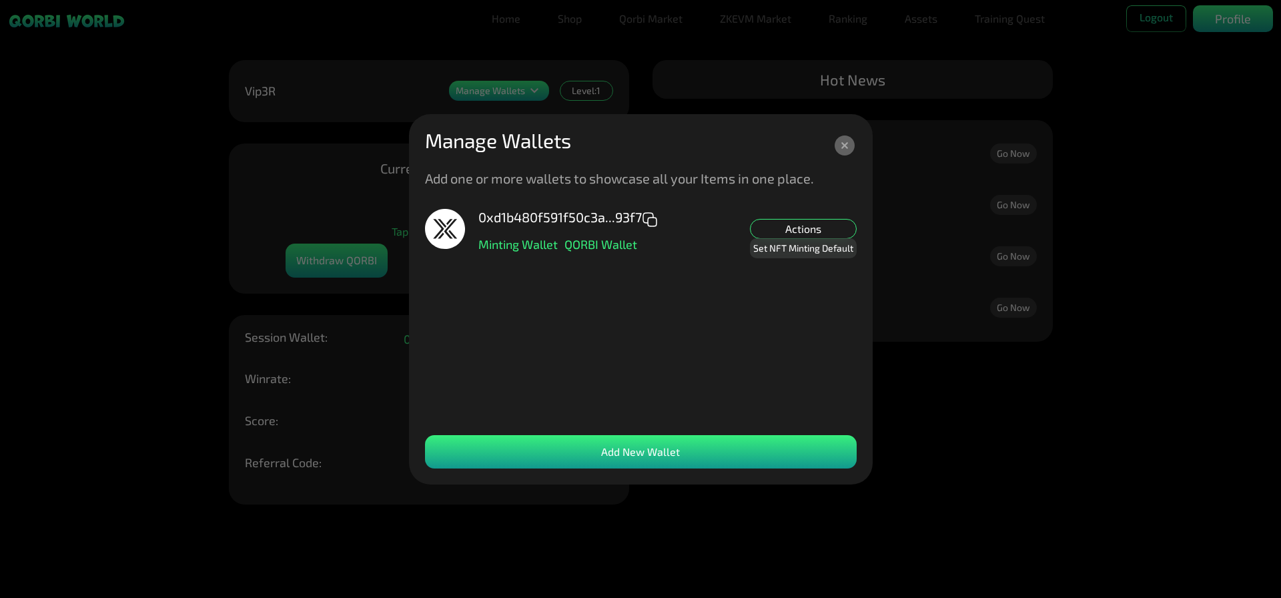
click at [570, 451] on div "Add New Wallet" at bounding box center [641, 451] width 432 height 33
click at [774, 445] on div "Add New Wallet" at bounding box center [641, 451] width 432 height 33
click at [719, 453] on div "Add New Wallet" at bounding box center [641, 451] width 432 height 33
click at [848, 148] on icon at bounding box center [845, 145] width 7 height 7
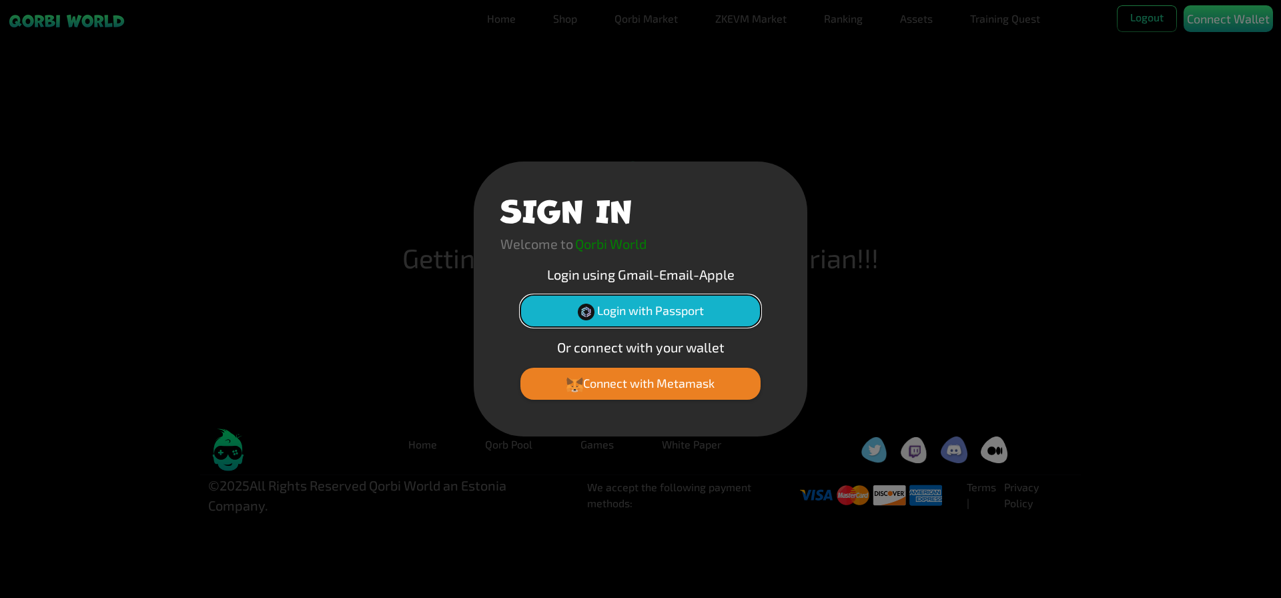
click at [649, 316] on button "Login with Passport" at bounding box center [641, 311] width 240 height 32
click at [653, 315] on button "Login with Passport" at bounding box center [641, 311] width 240 height 32
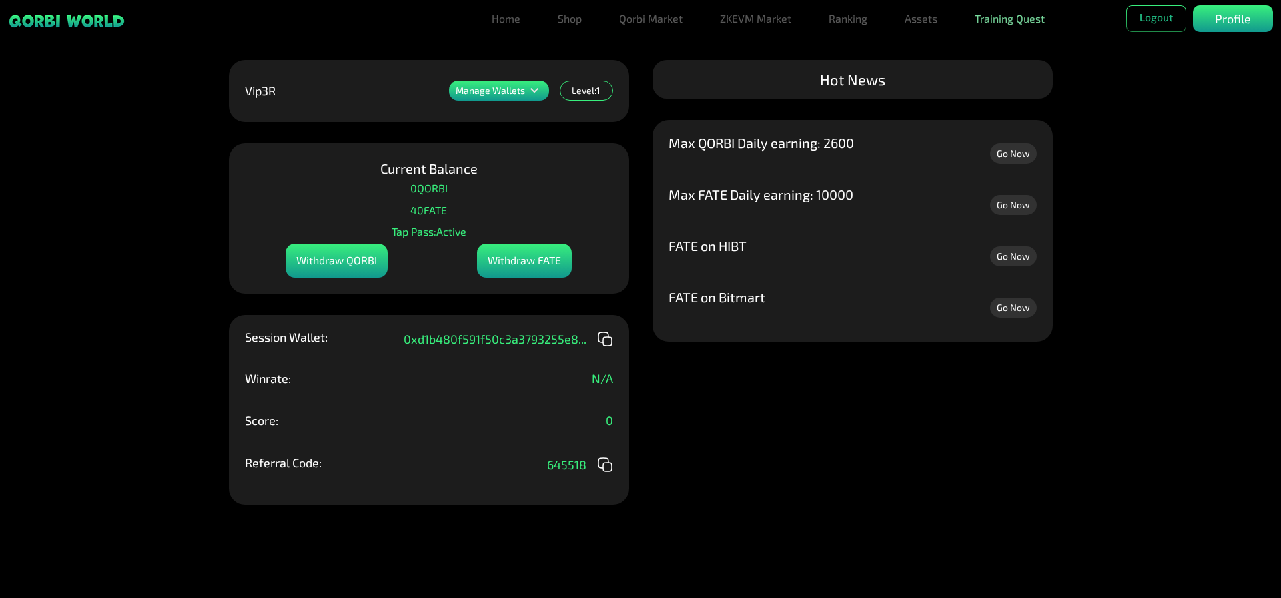
click at [1001, 19] on link "Training Quest" at bounding box center [1010, 18] width 81 height 27
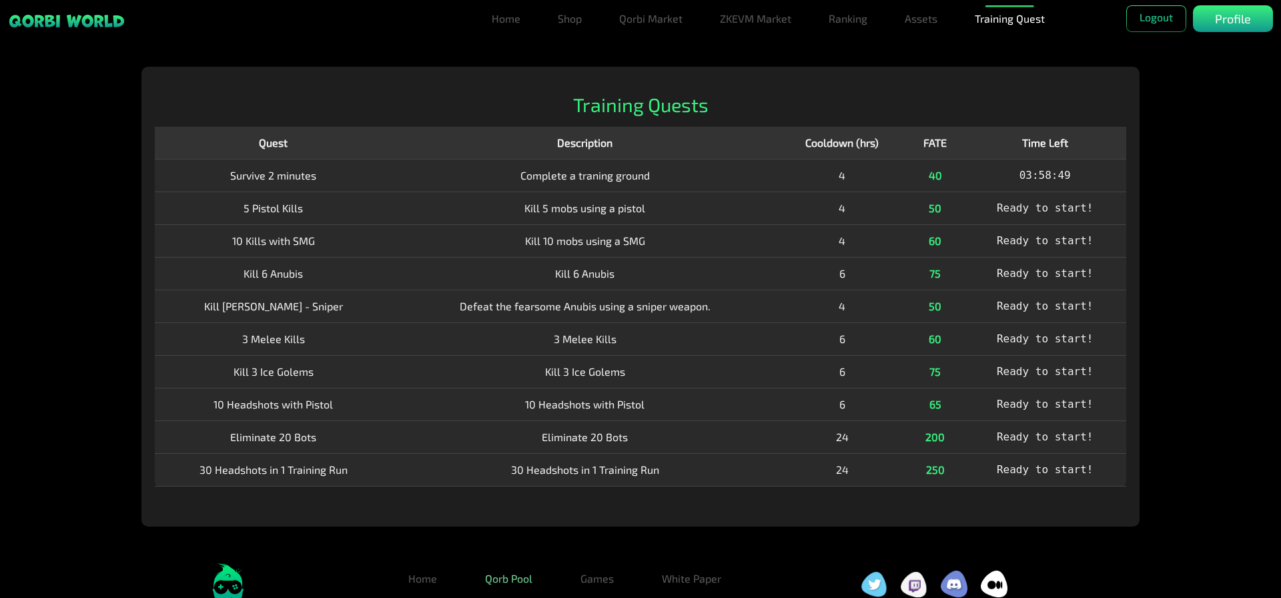
click at [516, 585] on link "Qorb Pool" at bounding box center [509, 578] width 69 height 27
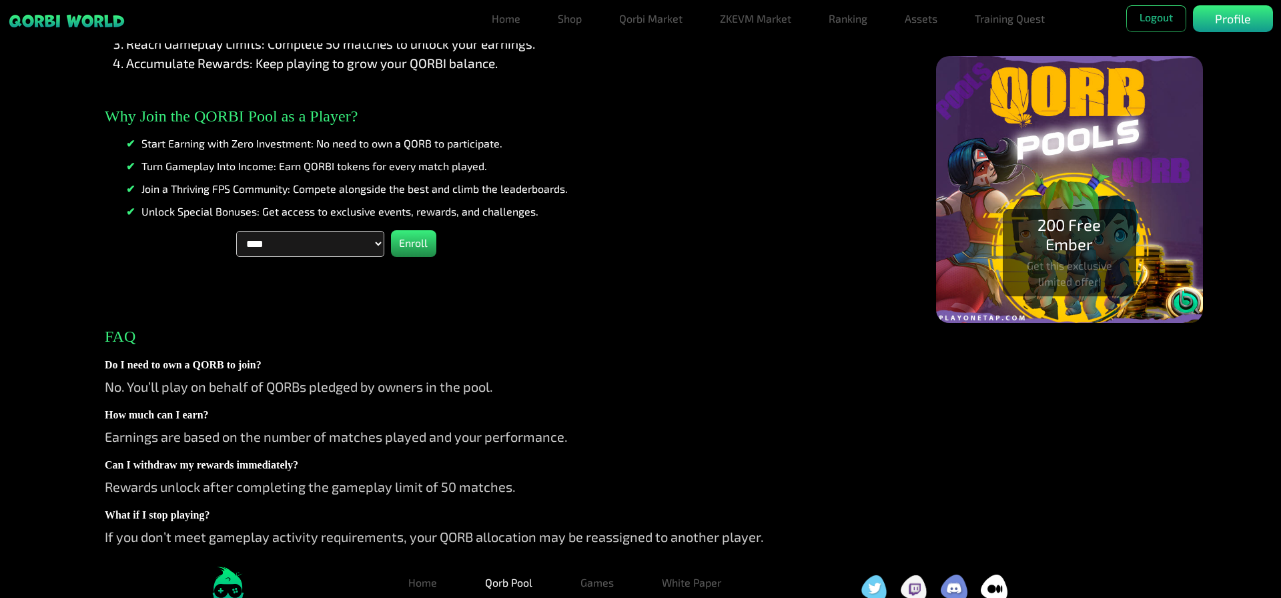
scroll to position [267, 0]
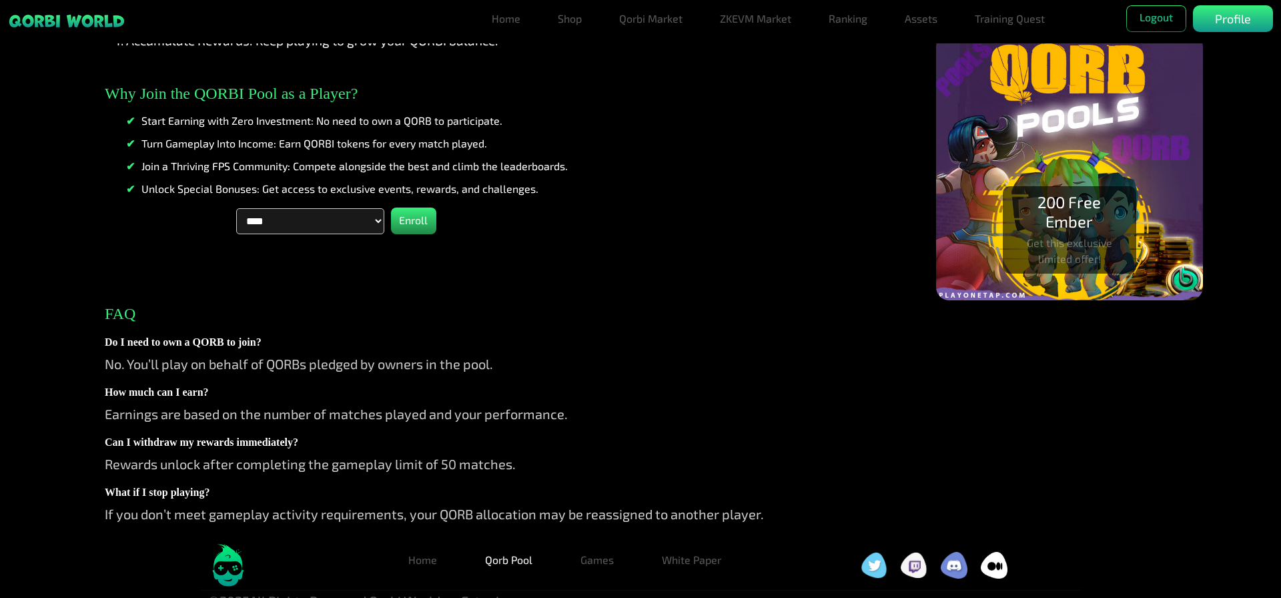
click at [361, 223] on select "**********" at bounding box center [310, 221] width 148 height 26
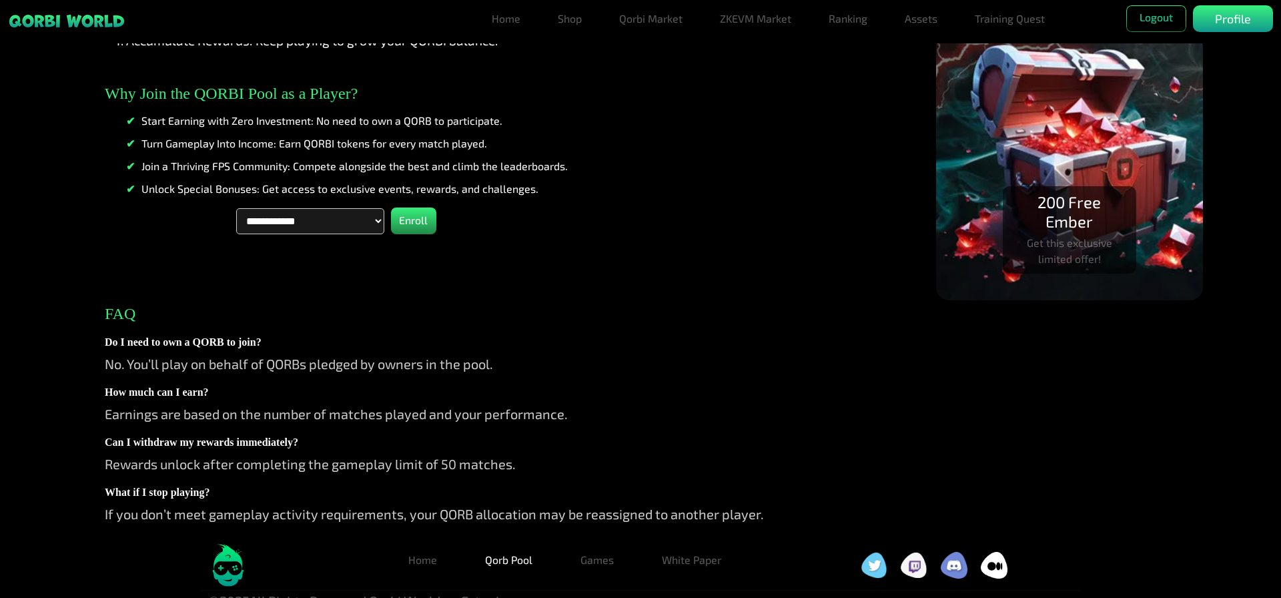
click at [236, 208] on select "**********" at bounding box center [310, 221] width 148 height 26
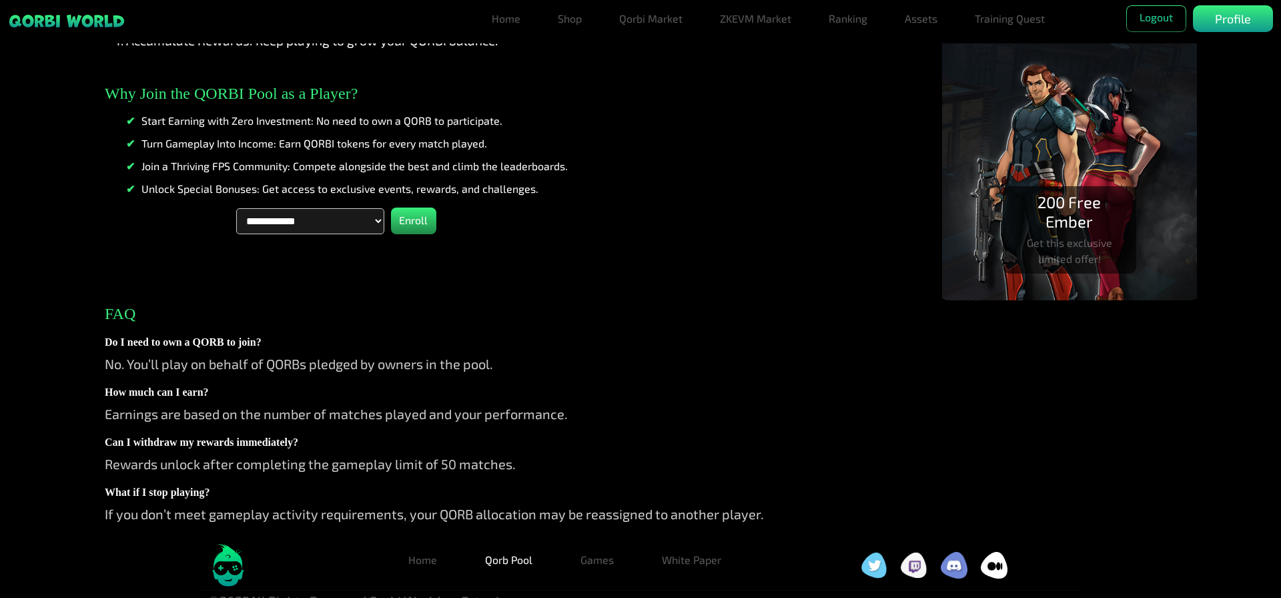
click at [332, 226] on select "**********" at bounding box center [310, 221] width 148 height 26
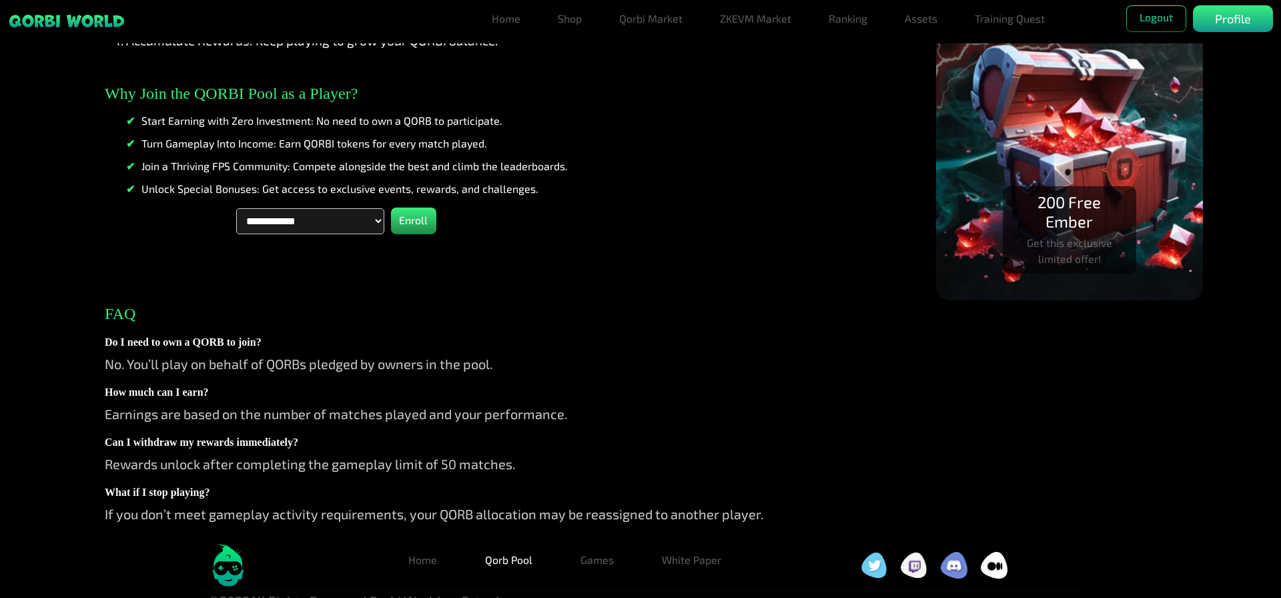
select select "****"
click at [236, 208] on select "**********" at bounding box center [310, 221] width 148 height 26
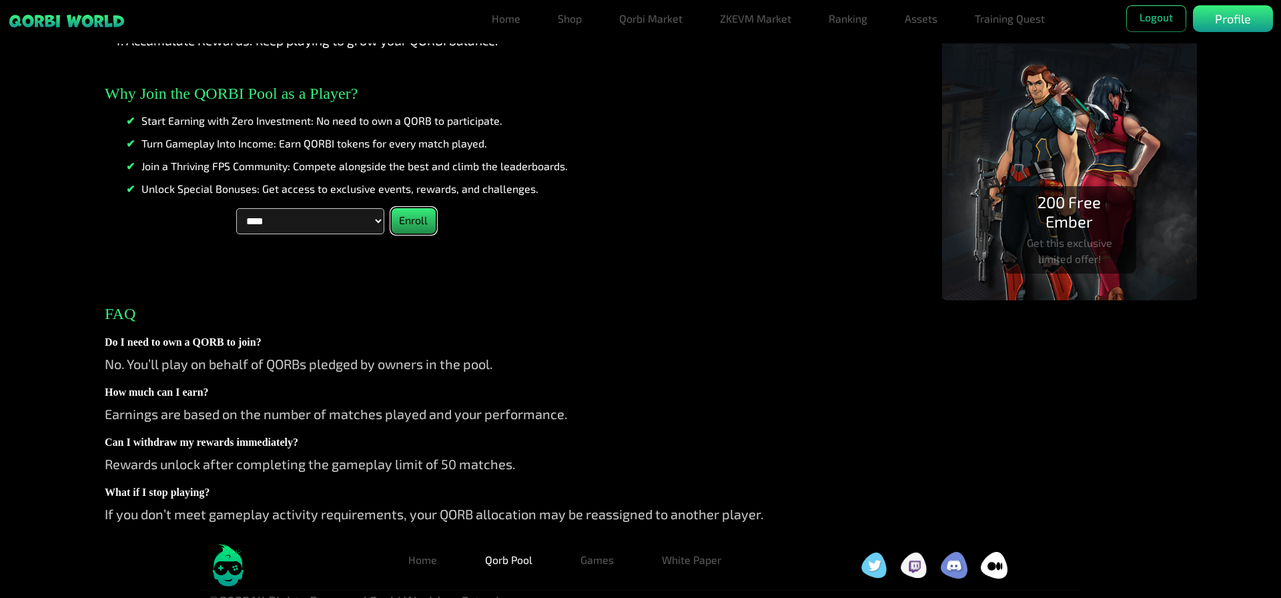
click at [414, 219] on button "Enroll" at bounding box center [413, 221] width 45 height 27
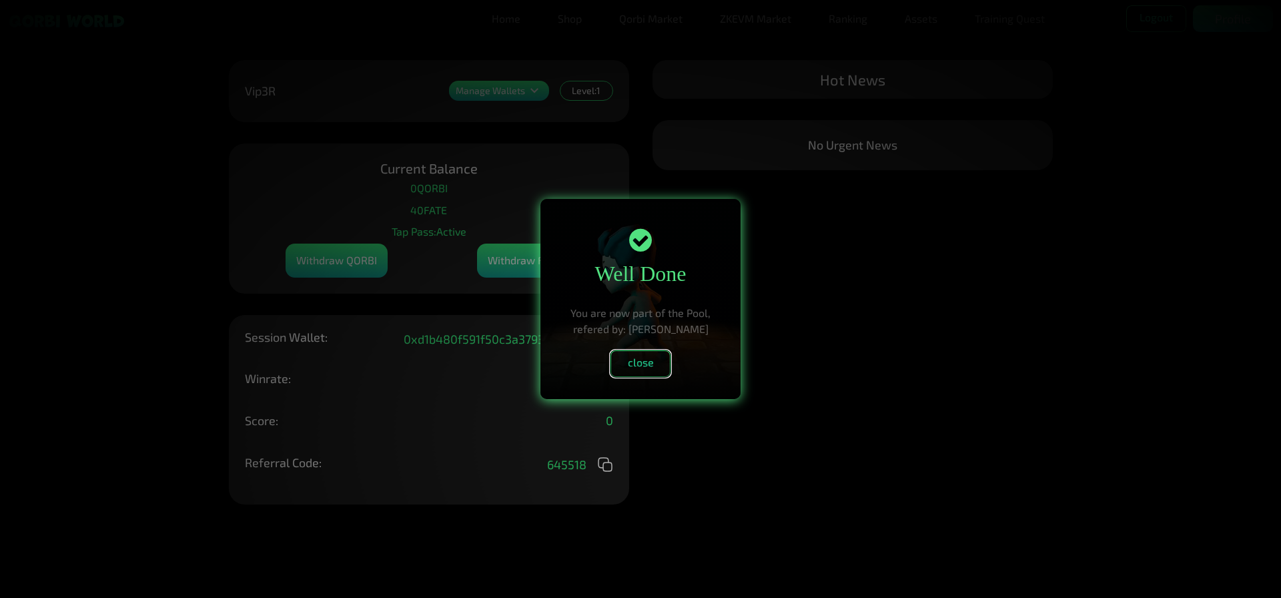
click at [652, 369] on button "close" at bounding box center [641, 363] width 60 height 27
